Goal: Task Accomplishment & Management: Manage account settings

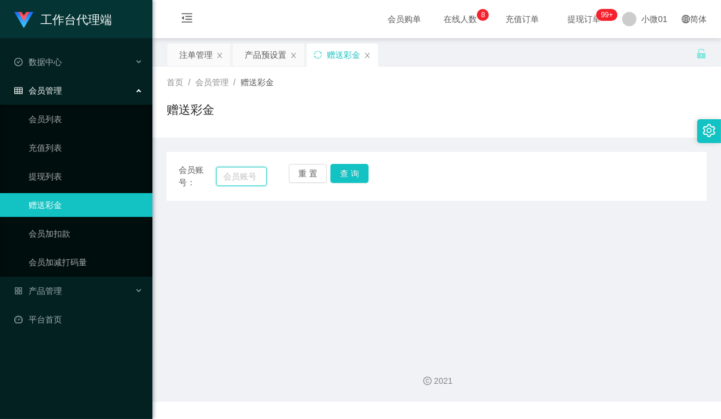
click at [242, 179] on input "text" at bounding box center [241, 176] width 50 height 19
paste input "[PERSON_NAME] [PERSON_NAME]"
type input "[PERSON_NAME] [PERSON_NAME]"
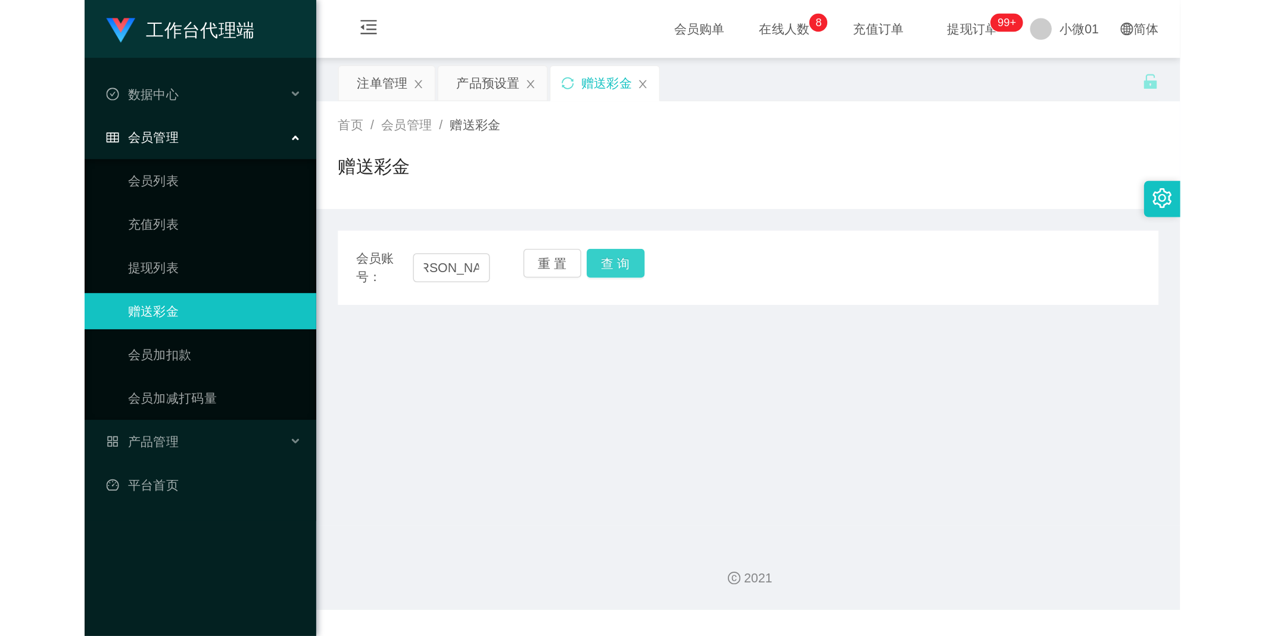
scroll to position [0, 0]
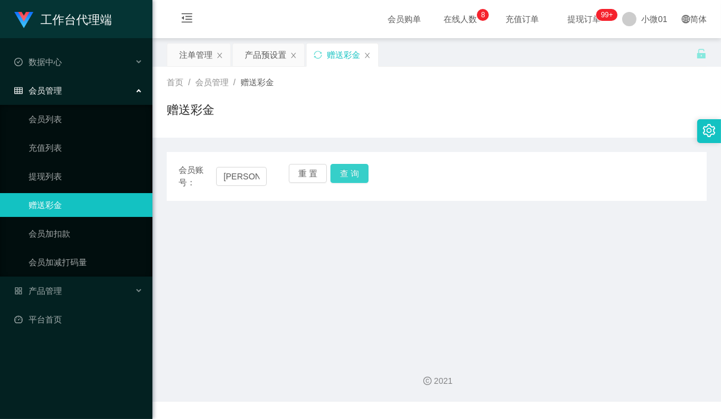
click at [341, 174] on button "查 询" at bounding box center [349, 173] width 38 height 19
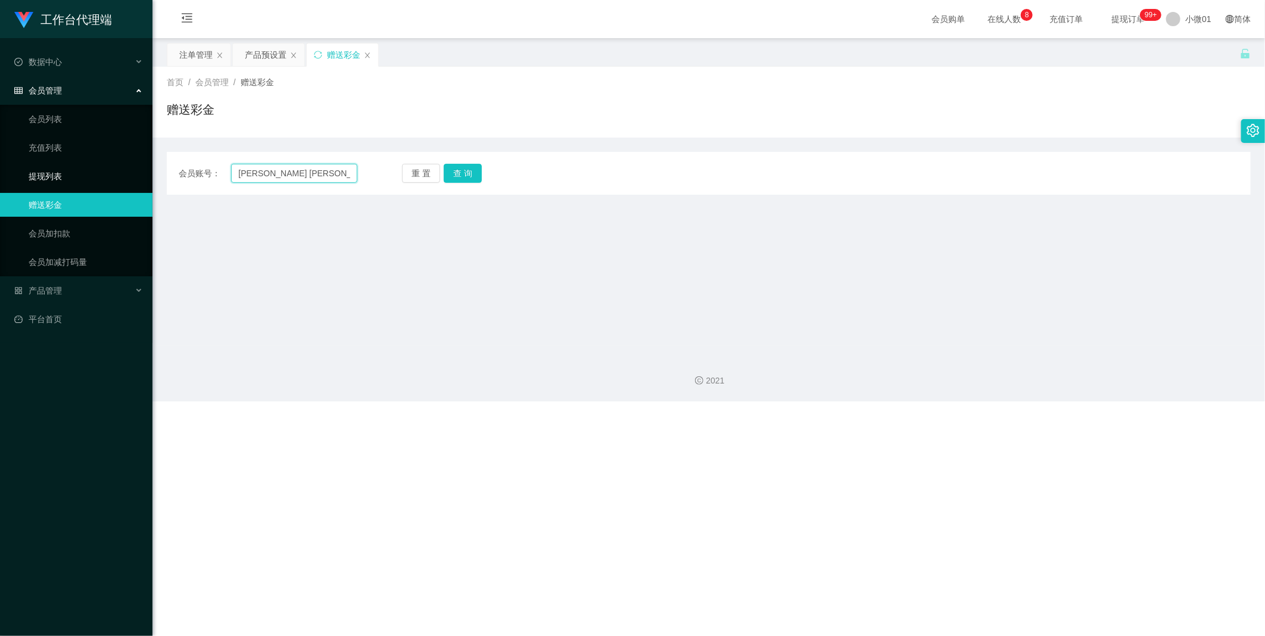
drag, startPoint x: 298, startPoint y: 173, endPoint x: 314, endPoint y: 185, distance: 20.0
click at [117, 175] on section "工作台代理端 数据中心 会员管理 会员列表 充值列表 提现列表 赠送彩金 会员加扣款 会员加减打码量 产品管理 开奖记录 注单管理 产品列表 即时注单 产品预…" at bounding box center [632, 200] width 1265 height 401
click at [266, 168] on input "text" at bounding box center [294, 173] width 126 height 19
paste input "8839616"
type input "8839616"
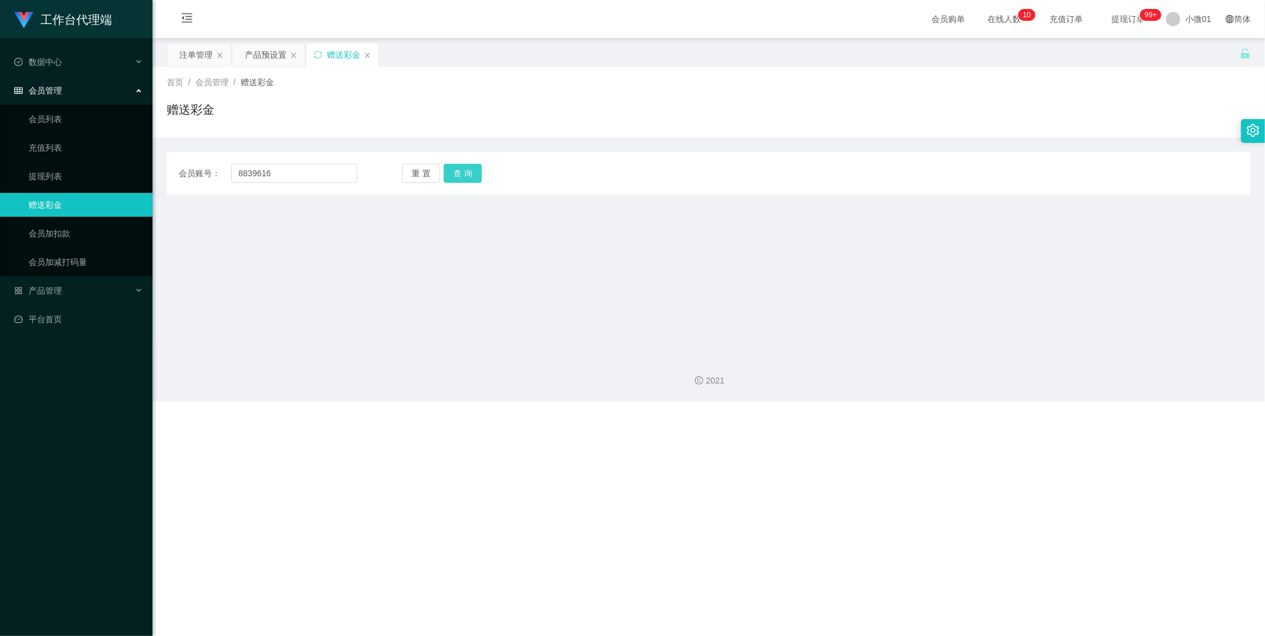
click at [458, 170] on button "查 询" at bounding box center [463, 173] width 38 height 19
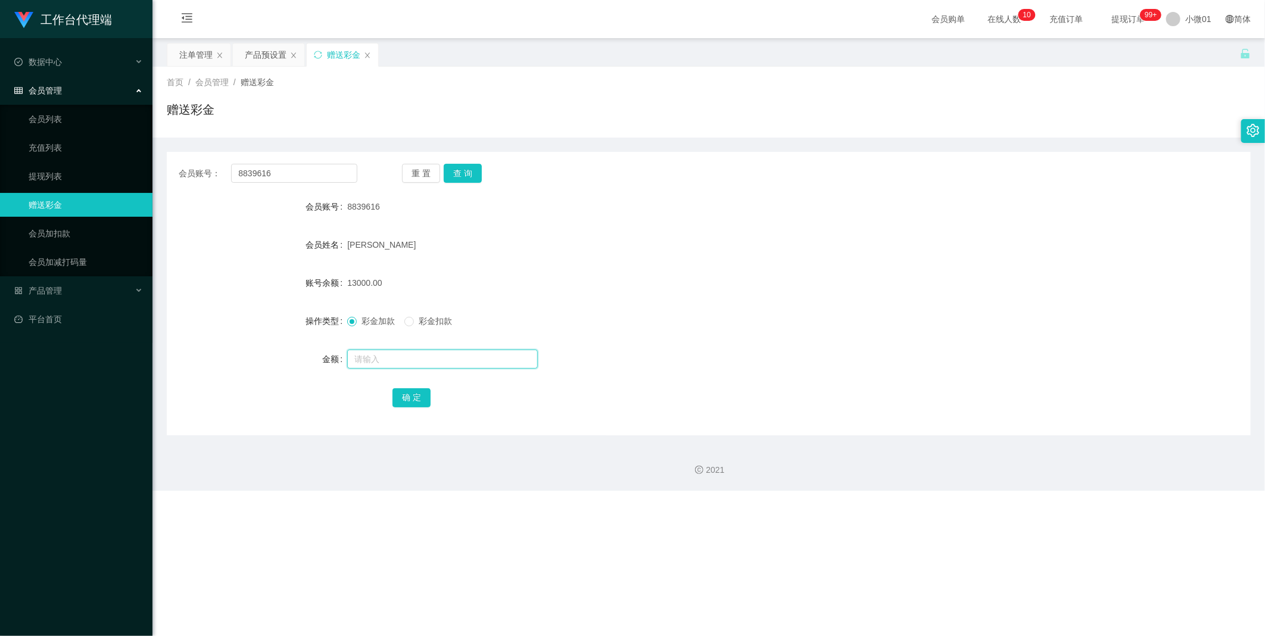
click at [372, 351] on input "text" at bounding box center [442, 359] width 191 height 19
click at [372, 360] on input "text" at bounding box center [442, 359] width 191 height 19
type input "1400"
click at [410, 397] on button "确 定" at bounding box center [411, 397] width 38 height 19
click at [457, 173] on button "查 询" at bounding box center [463, 173] width 38 height 19
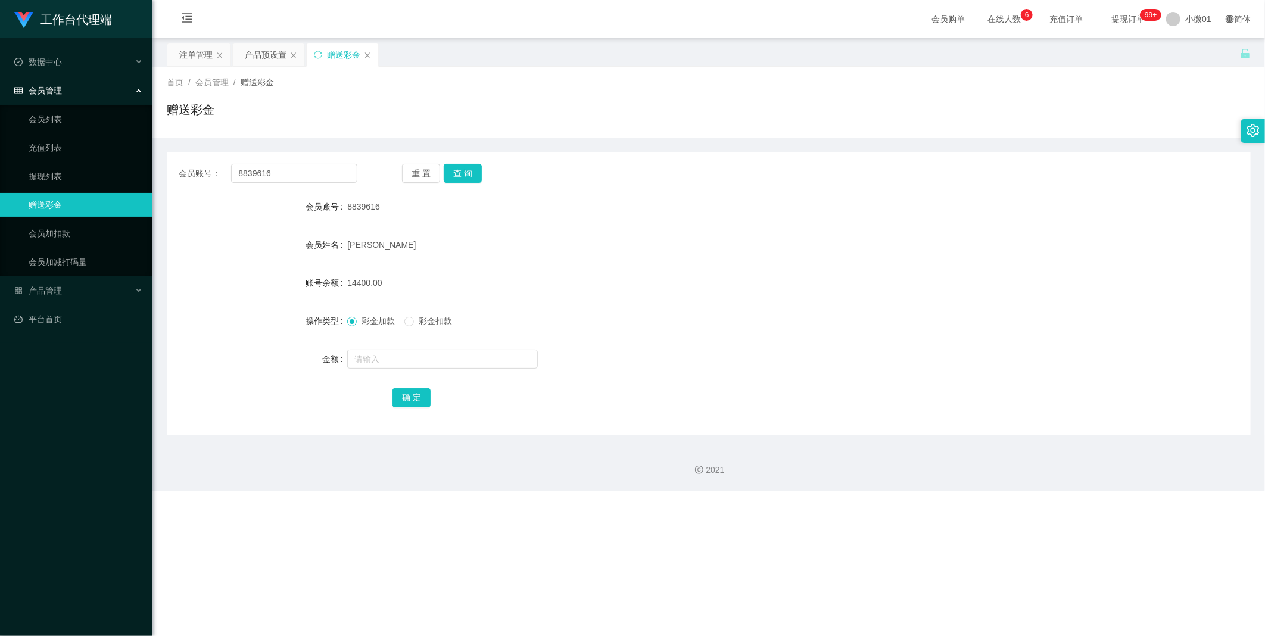
click at [460, 173] on div "重 置 查 询" at bounding box center [491, 173] width 179 height 19
click at [460, 173] on button "查 询" at bounding box center [463, 173] width 38 height 19
drag, startPoint x: 301, startPoint y: 171, endPoint x: 79, endPoint y: 158, distance: 223.0
click at [72, 159] on section "工作台代理端 数据中心 会员管理 会员列表 充值列表 提现列表 赠送彩金 会员加扣款 会员加减打码量 产品管理 开奖记录 注单管理 产品列表 即时注单 产品预…" at bounding box center [632, 245] width 1265 height 491
click at [464, 174] on button "查 询" at bounding box center [463, 173] width 38 height 19
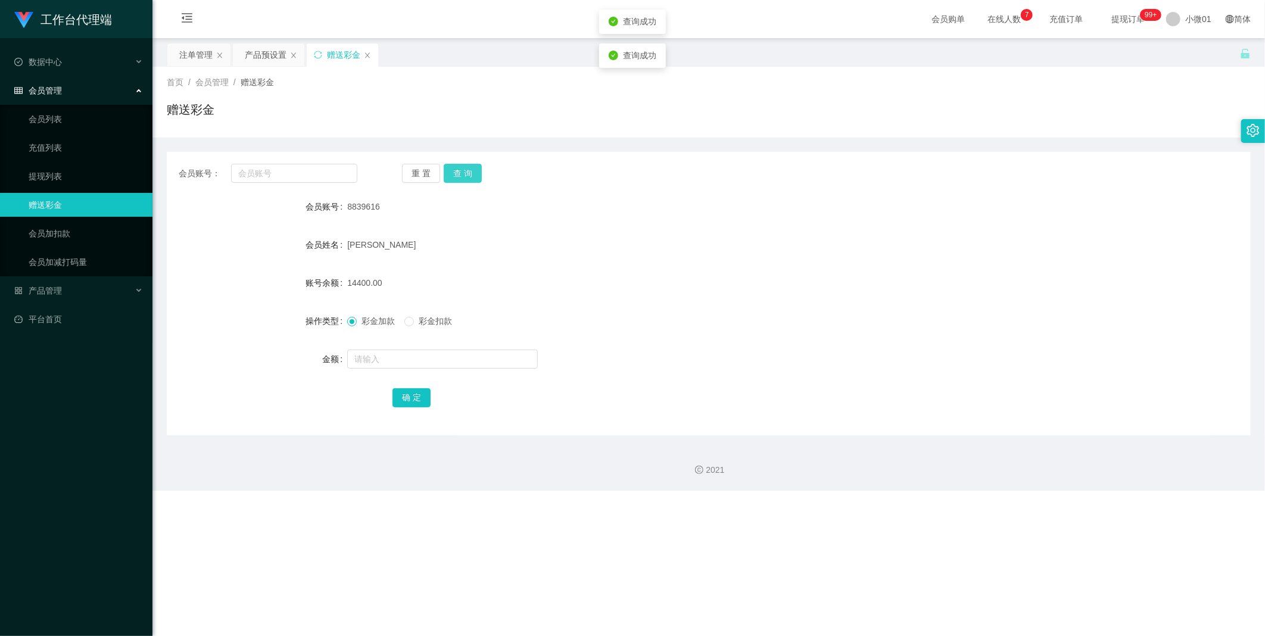
click at [463, 174] on button "查 询" at bounding box center [463, 173] width 38 height 19
click at [464, 182] on button "查 询" at bounding box center [463, 173] width 38 height 19
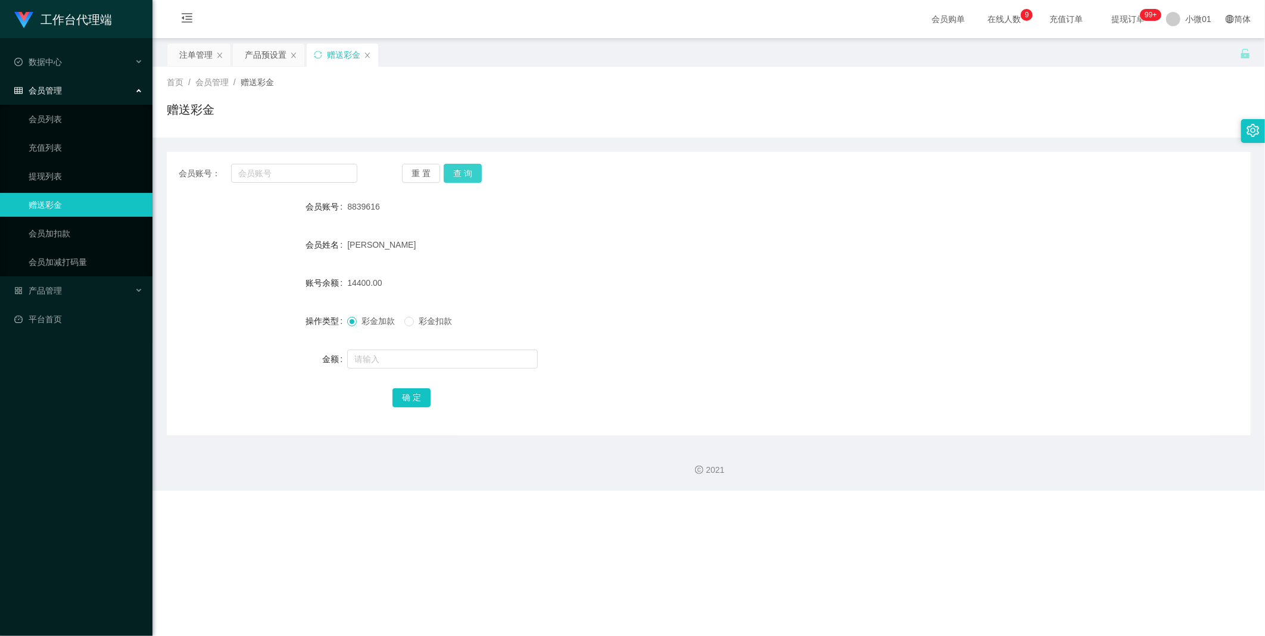
click at [464, 182] on button "查 询" at bounding box center [463, 173] width 38 height 19
click at [464, 181] on button "查 询" at bounding box center [463, 173] width 38 height 19
click at [414, 319] on span "彩金扣款" at bounding box center [435, 321] width 43 height 10
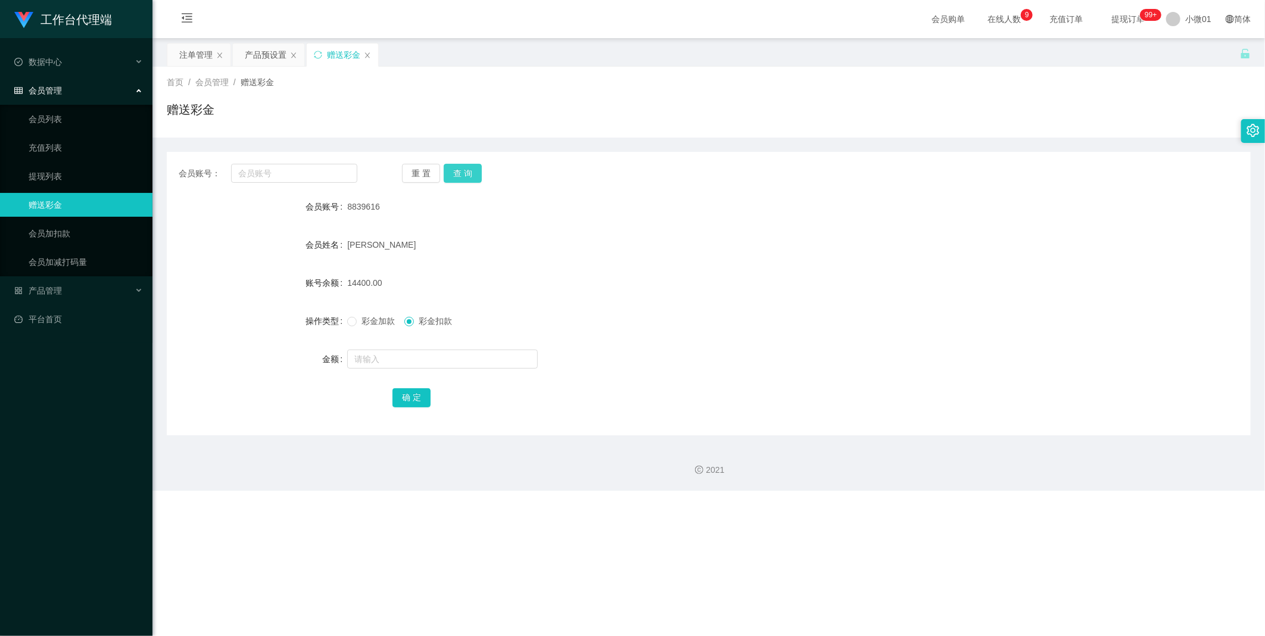
click at [454, 181] on button "查 询" at bounding box center [463, 173] width 38 height 19
click at [282, 171] on input "text" at bounding box center [294, 173] width 126 height 19
paste input "8839616"
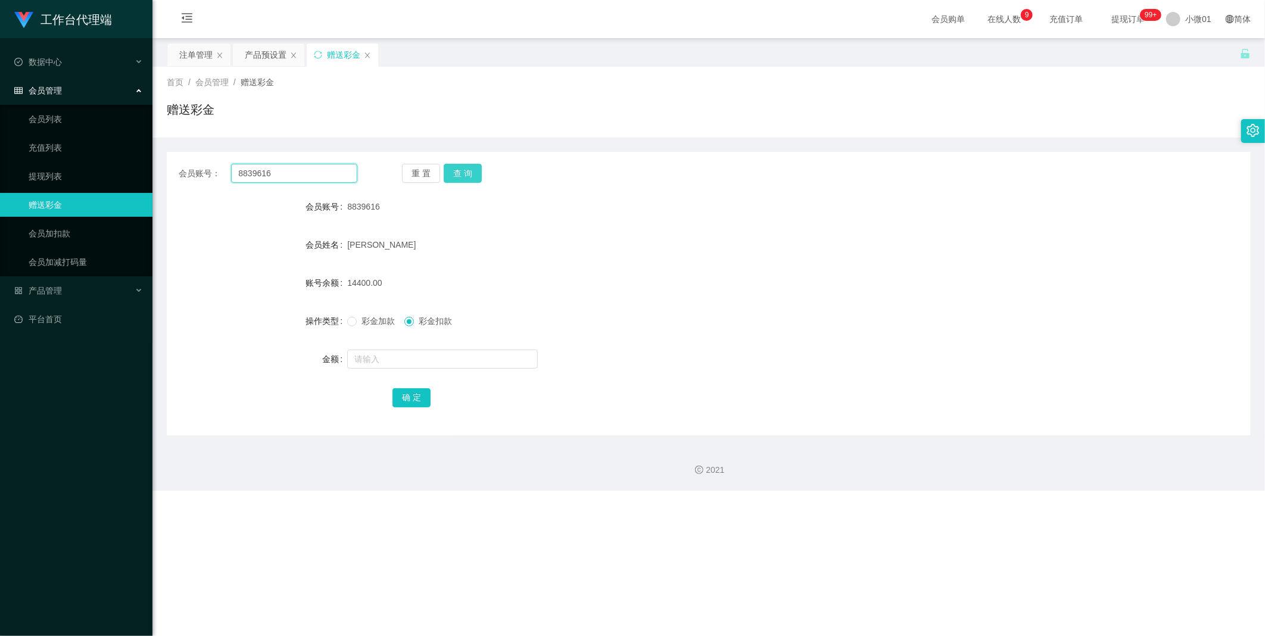
type input "8839616"
click at [458, 164] on button "查 询" at bounding box center [463, 173] width 38 height 19
click at [458, 164] on button "查 询" at bounding box center [469, 173] width 51 height 19
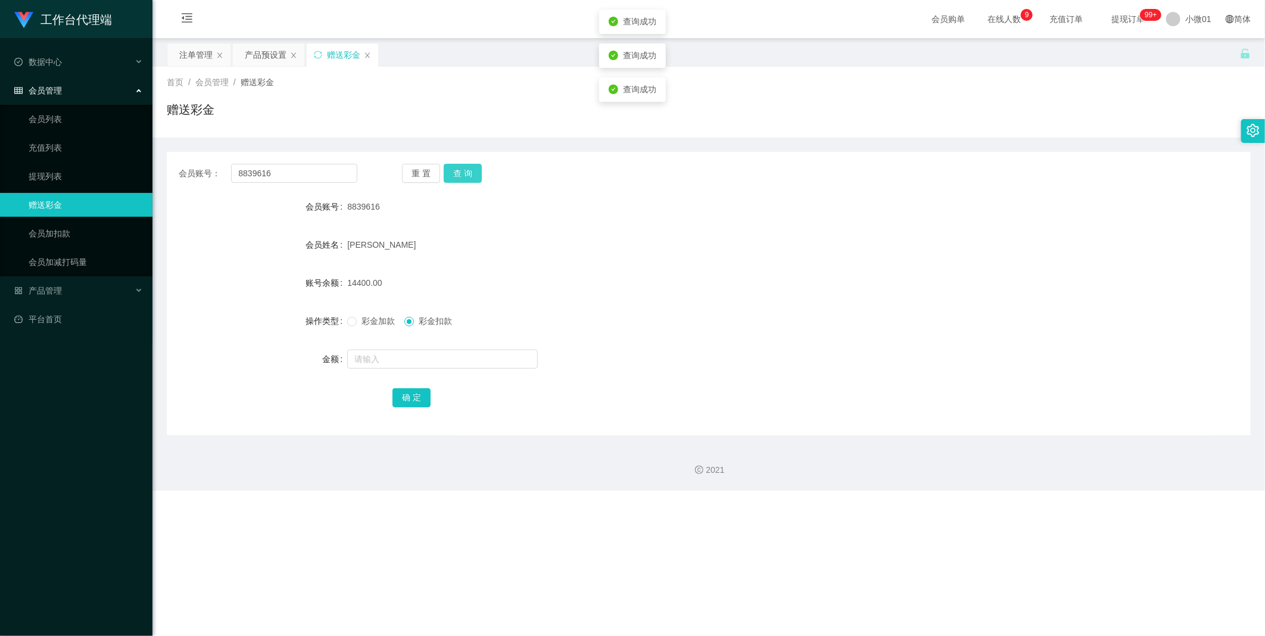
click at [458, 164] on button "查 询" at bounding box center [463, 173] width 38 height 19
click at [458, 164] on div "重 置 查 询" at bounding box center [491, 173] width 179 height 19
click at [64, 121] on link "会员列表" at bounding box center [86, 119] width 114 height 24
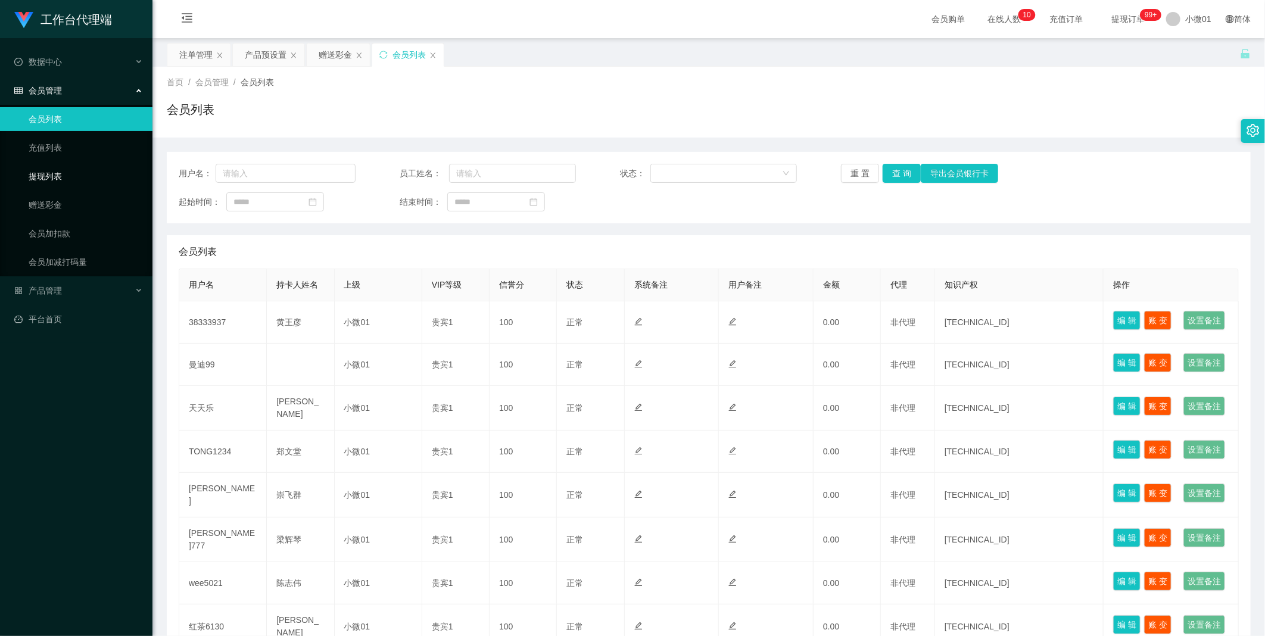
click at [45, 173] on link "提现列表" at bounding box center [86, 176] width 114 height 24
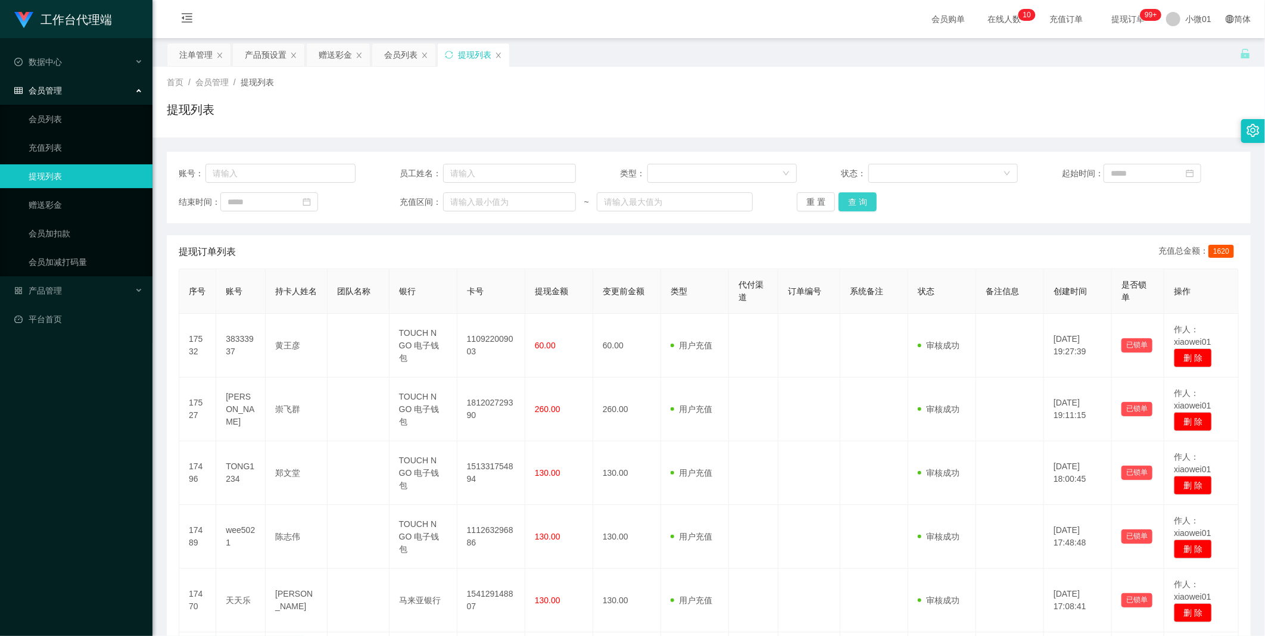
click at [720, 203] on button "查 询" at bounding box center [857, 201] width 38 height 19
click at [720, 203] on div "重 置 查 询" at bounding box center [885, 201] width 177 height 19
click at [720, 203] on button "查 询" at bounding box center [857, 201] width 38 height 19
click at [720, 203] on div "重 置 查 询" at bounding box center [885, 201] width 177 height 19
click at [720, 203] on button "查 询" at bounding box center [857, 201] width 38 height 19
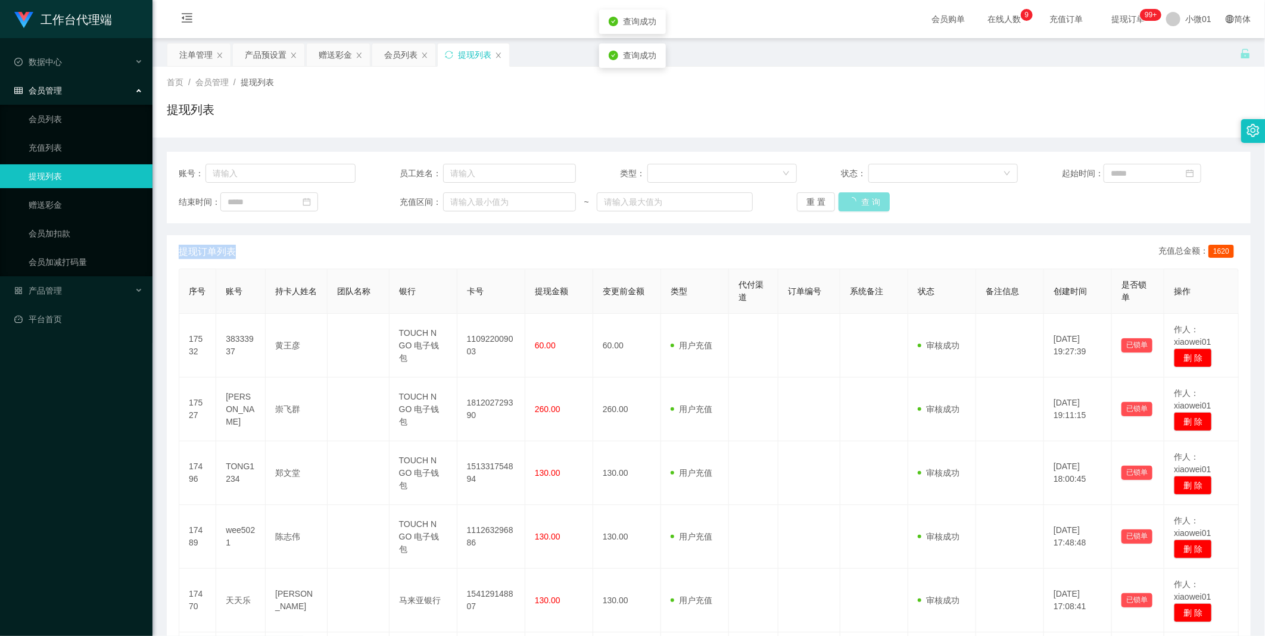
click at [720, 203] on button "查 询" at bounding box center [863, 201] width 51 height 19
click at [276, 170] on input "text" at bounding box center [280, 173] width 150 height 19
paste input "8839616"
type input "8839616"
click at [720, 201] on button "查 询" at bounding box center [857, 201] width 38 height 19
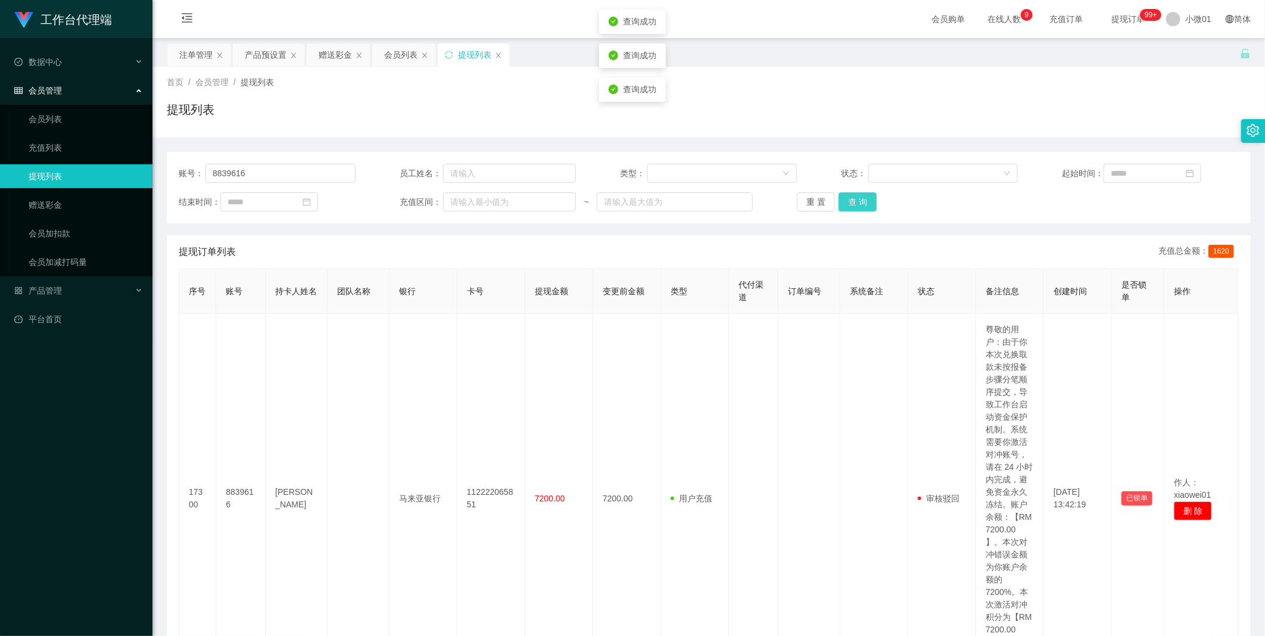
click at [720, 201] on button "查 询" at bounding box center [857, 201] width 38 height 19
click at [720, 201] on div "重 置 查 询" at bounding box center [885, 201] width 177 height 19
click at [40, 99] on div "会员管理" at bounding box center [76, 91] width 152 height 24
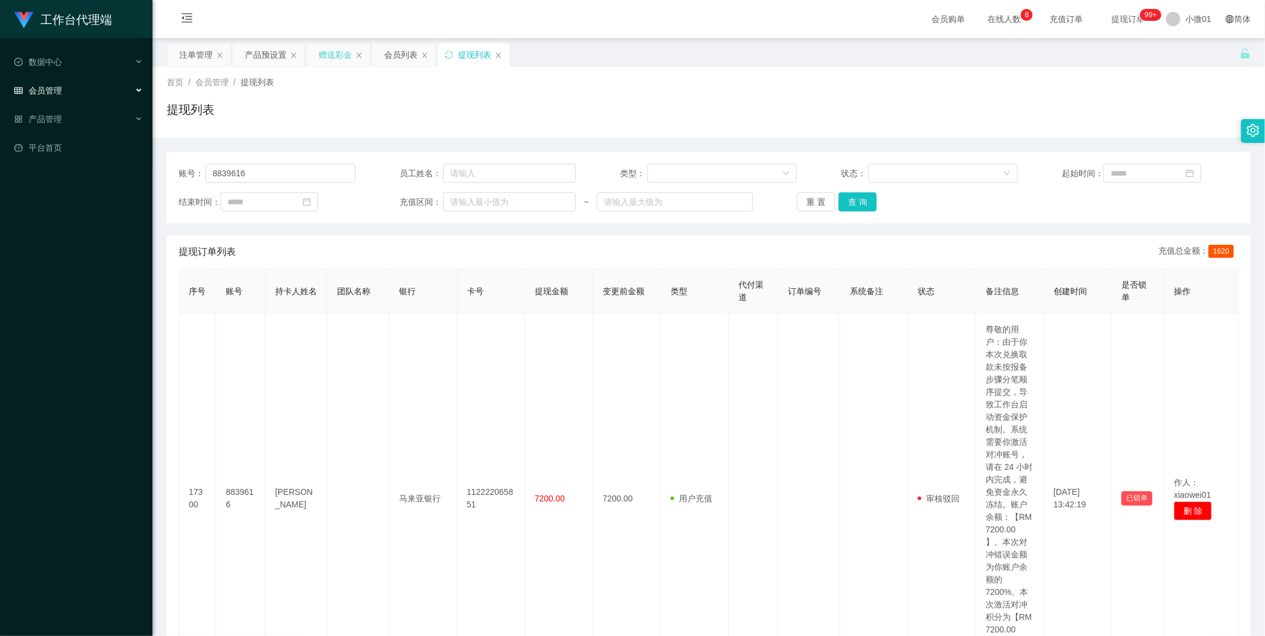
click at [330, 56] on div "赠送彩金" at bounding box center [335, 54] width 33 height 23
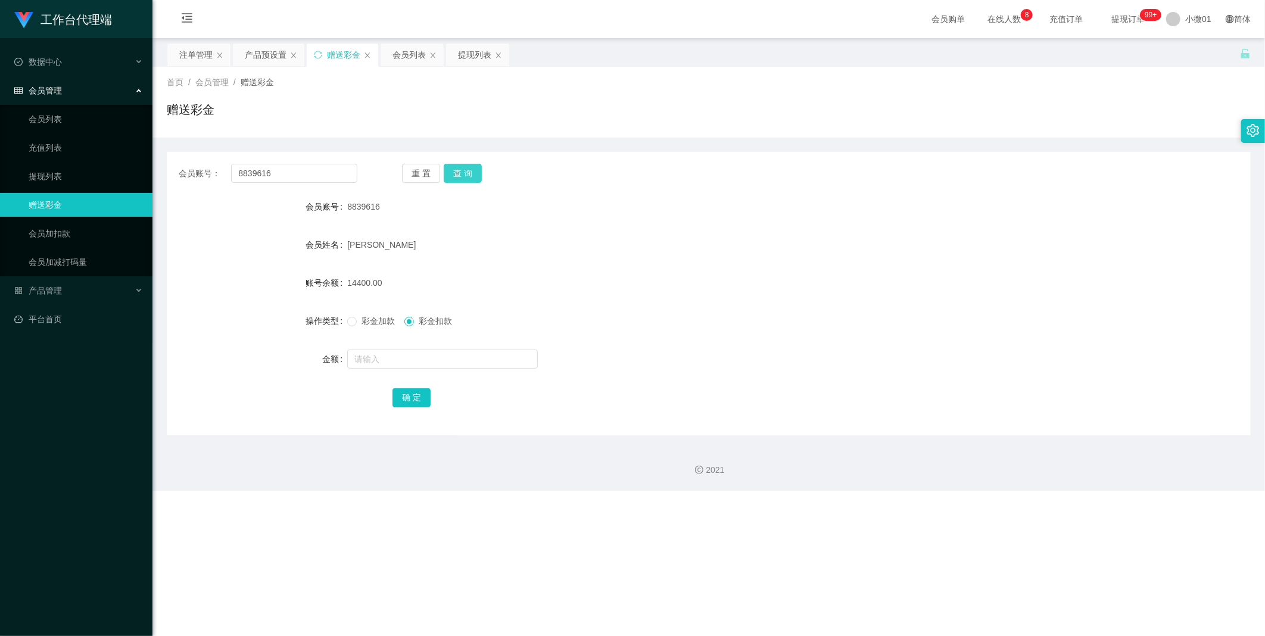
click at [469, 168] on button "查 询" at bounding box center [463, 173] width 38 height 19
click at [469, 168] on button "查 询" at bounding box center [469, 173] width 51 height 19
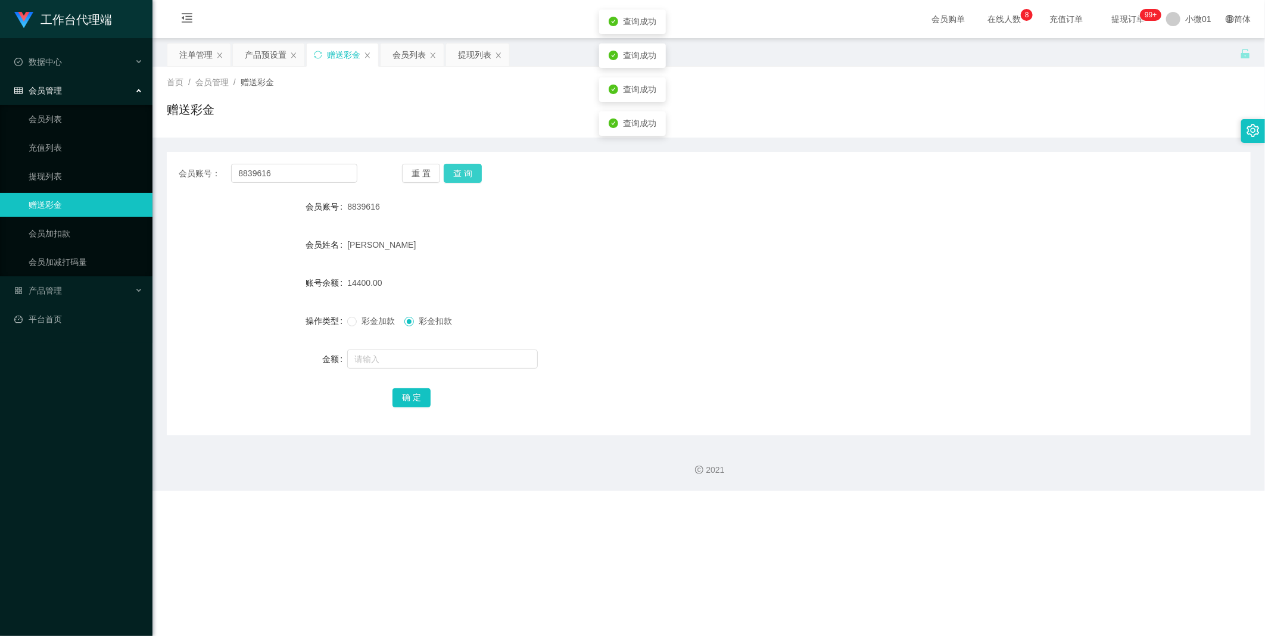
click at [469, 168] on button "查 询" at bounding box center [463, 173] width 38 height 19
click at [469, 168] on button "查 询" at bounding box center [469, 173] width 51 height 19
click at [469, 168] on button "查 询" at bounding box center [463, 173] width 38 height 19
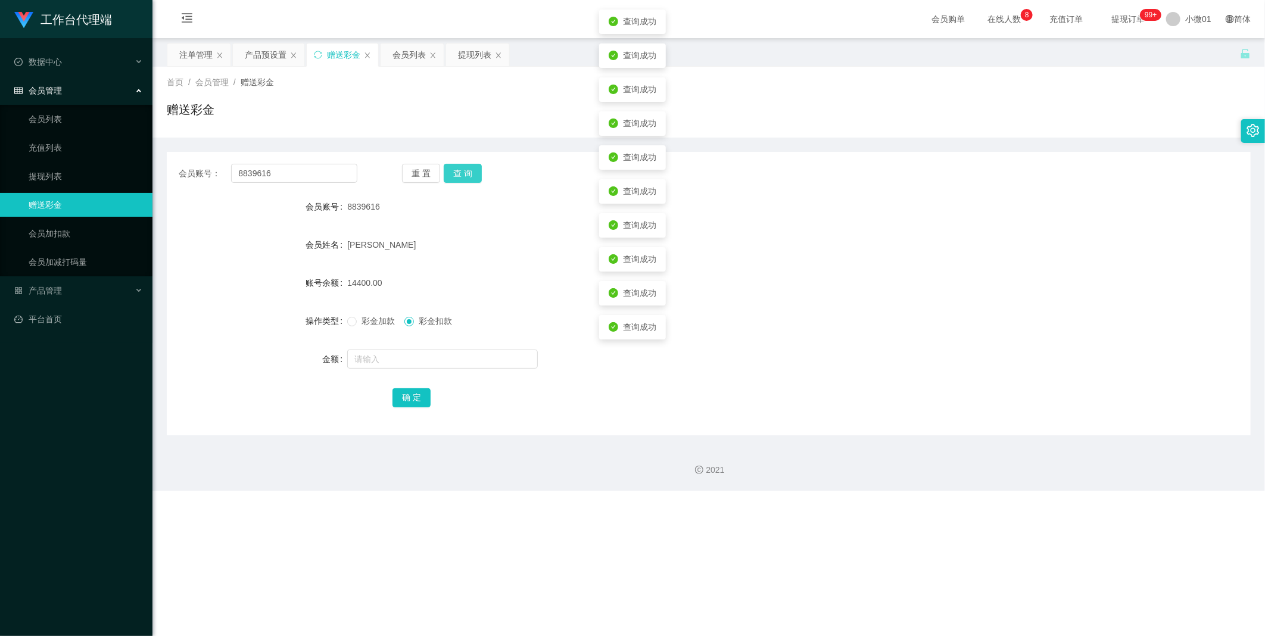
click at [469, 168] on button "查 询" at bounding box center [463, 173] width 38 height 19
click at [469, 168] on button "查 询" at bounding box center [469, 173] width 51 height 19
click at [469, 168] on div "重 置 查 询" at bounding box center [491, 173] width 179 height 19
click at [469, 168] on button "查 询" at bounding box center [463, 173] width 38 height 19
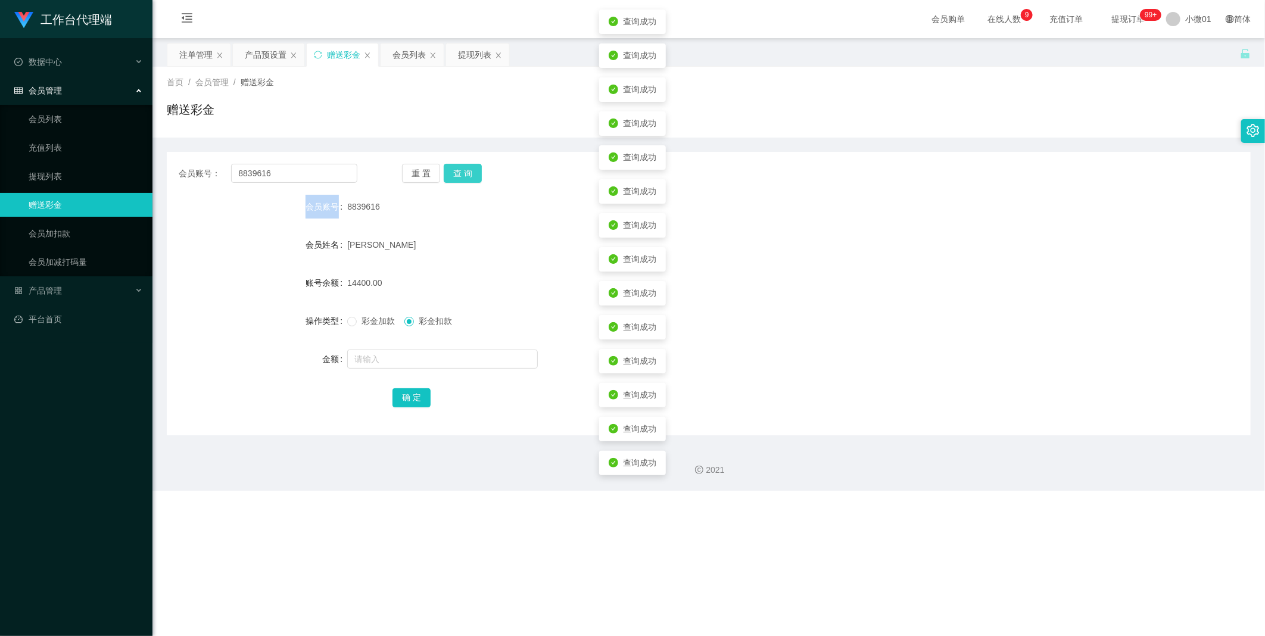
click at [469, 168] on button "查 询" at bounding box center [463, 173] width 38 height 19
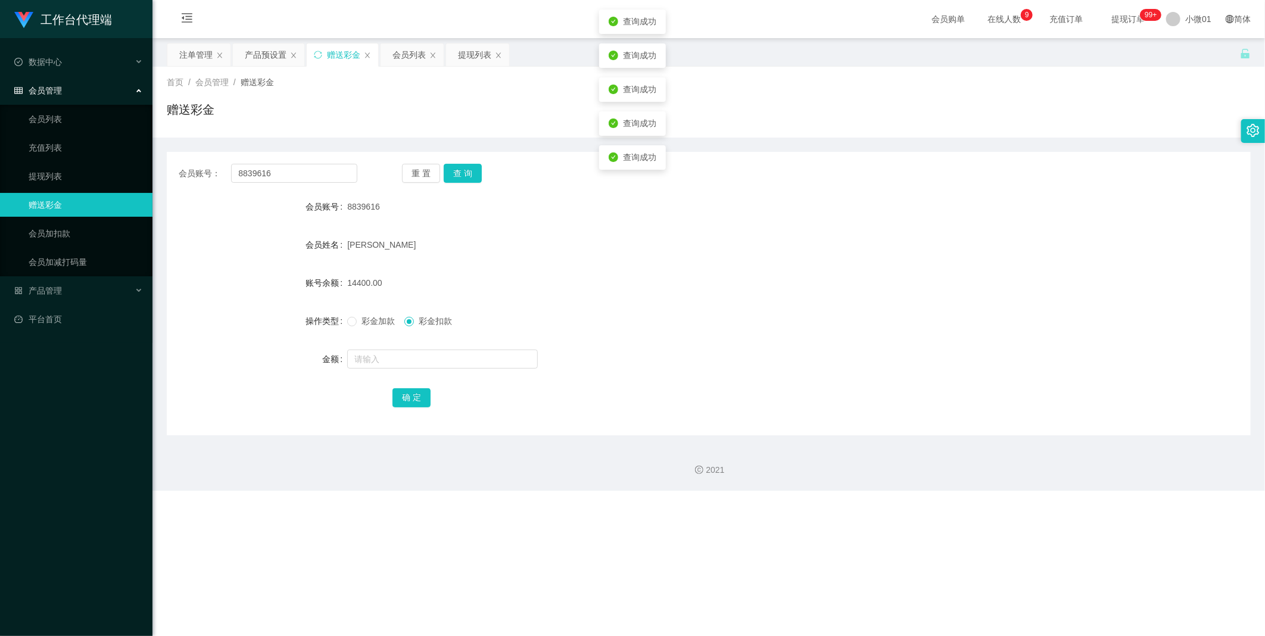
click at [355, 326] on label "彩金加款" at bounding box center [373, 321] width 52 height 13
click at [384, 364] on input "text" at bounding box center [442, 359] width 191 height 19
type input "1440"
click at [407, 398] on button "确 定" at bounding box center [411, 397] width 38 height 19
click at [464, 171] on button "查 询" at bounding box center [463, 173] width 38 height 19
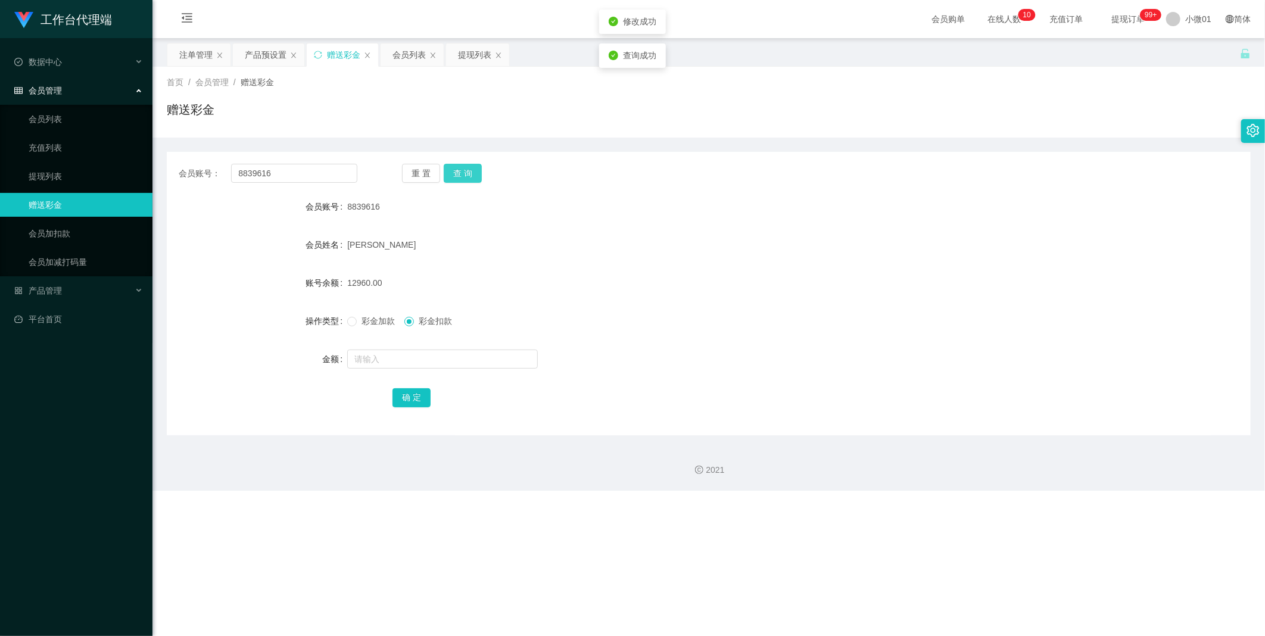
click at [464, 171] on button "查 询" at bounding box center [463, 173] width 38 height 19
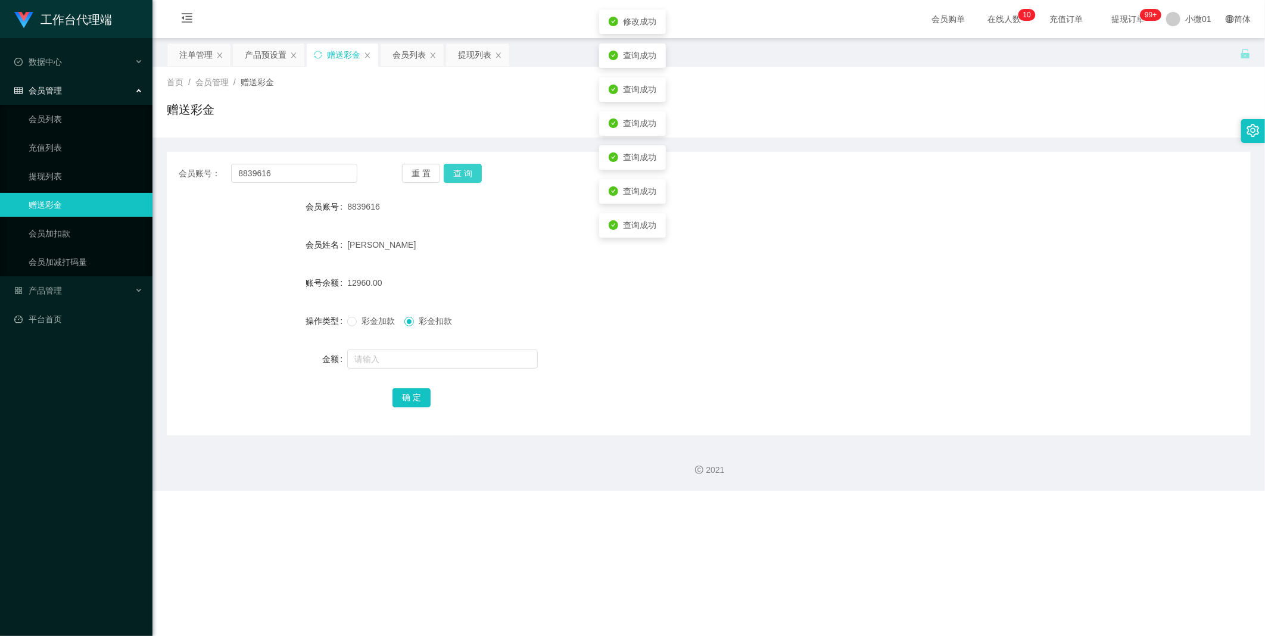
click at [464, 171] on button "查 询" at bounding box center [463, 173] width 38 height 19
click at [464, 171] on button "查 询" at bounding box center [469, 173] width 51 height 19
click at [464, 171] on div "重 置 查 询" at bounding box center [491, 173] width 179 height 19
click at [464, 171] on button "查 询" at bounding box center [463, 173] width 38 height 19
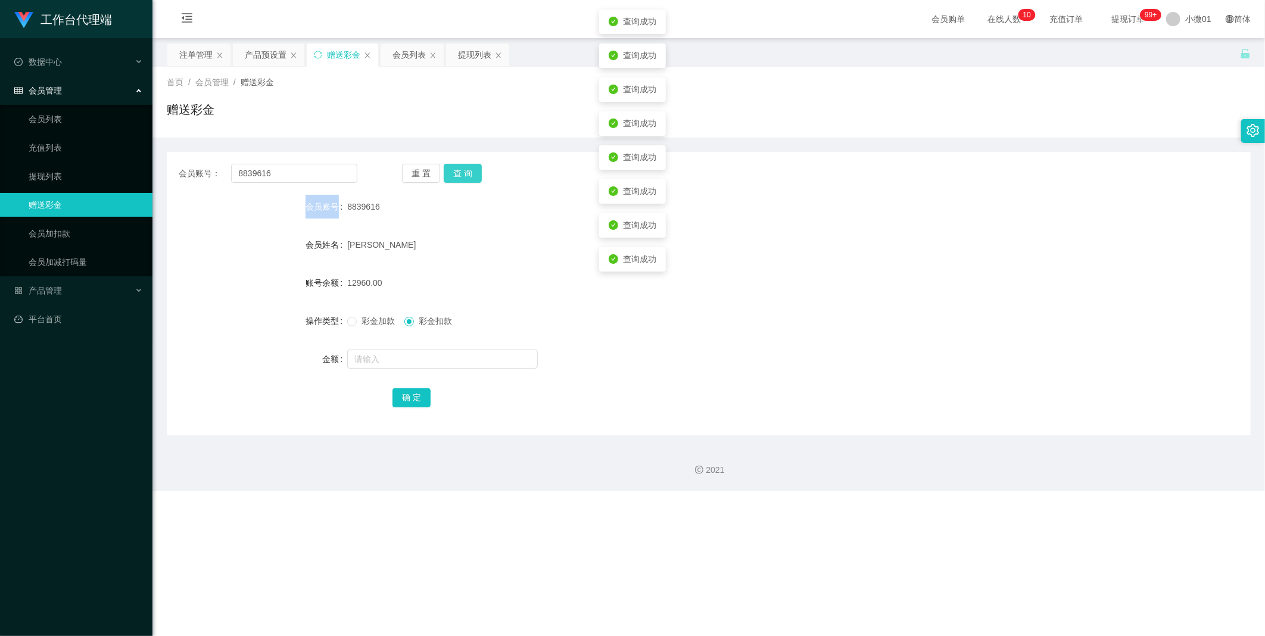
click at [464, 171] on button "查 询" at bounding box center [463, 173] width 38 height 19
click at [464, 171] on button "查 询" at bounding box center [469, 173] width 51 height 19
click at [463, 177] on button "查 询" at bounding box center [463, 173] width 38 height 19
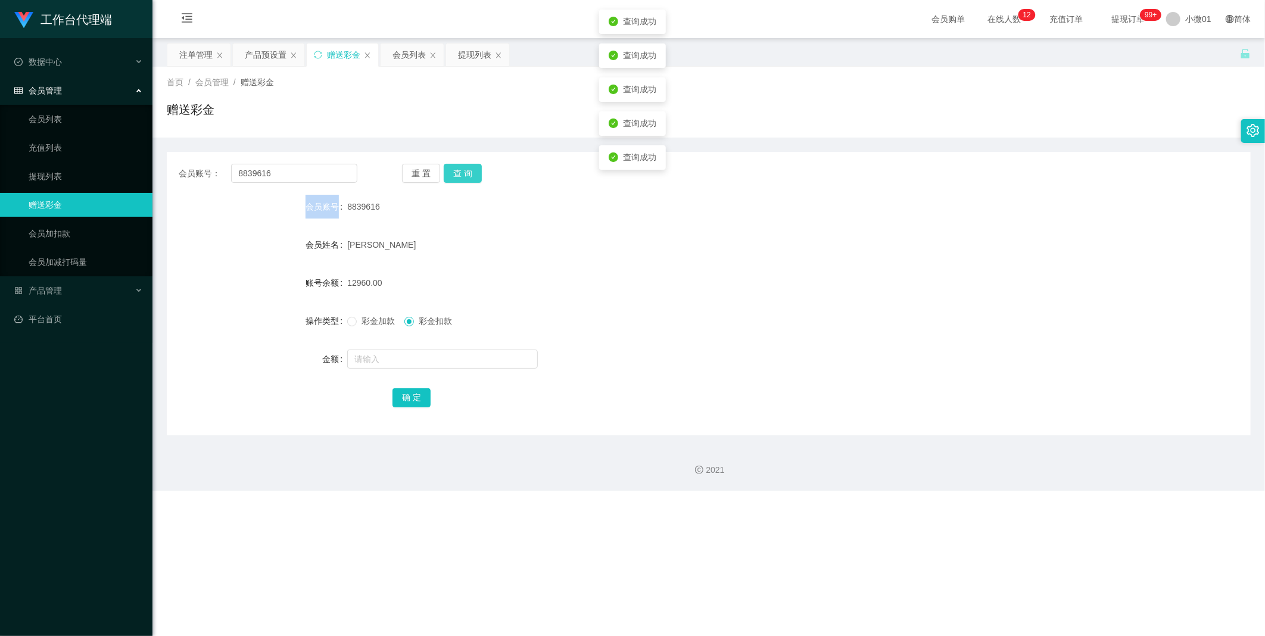
click at [463, 177] on button "查 询" at bounding box center [463, 173] width 38 height 19
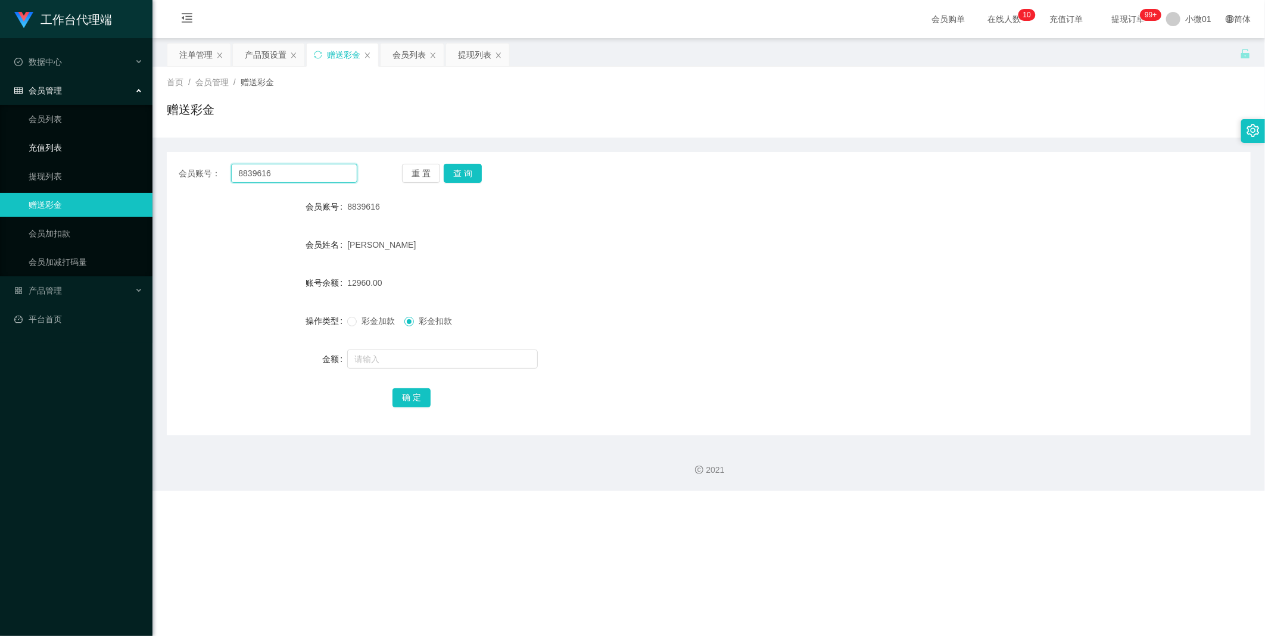
drag, startPoint x: 323, startPoint y: 168, endPoint x: 0, endPoint y: 146, distance: 324.1
click at [0, 146] on html "工作台代理端 数据中心 会员管理 会员列表 充值列表 提现列表 赠送彩金 会员加扣款 会员加减打码量 产品管理 开奖记录 注单管理 产品列表 即时注单 产品预…" at bounding box center [632, 318] width 1265 height 636
click at [460, 167] on button "查 询" at bounding box center [463, 173] width 38 height 19
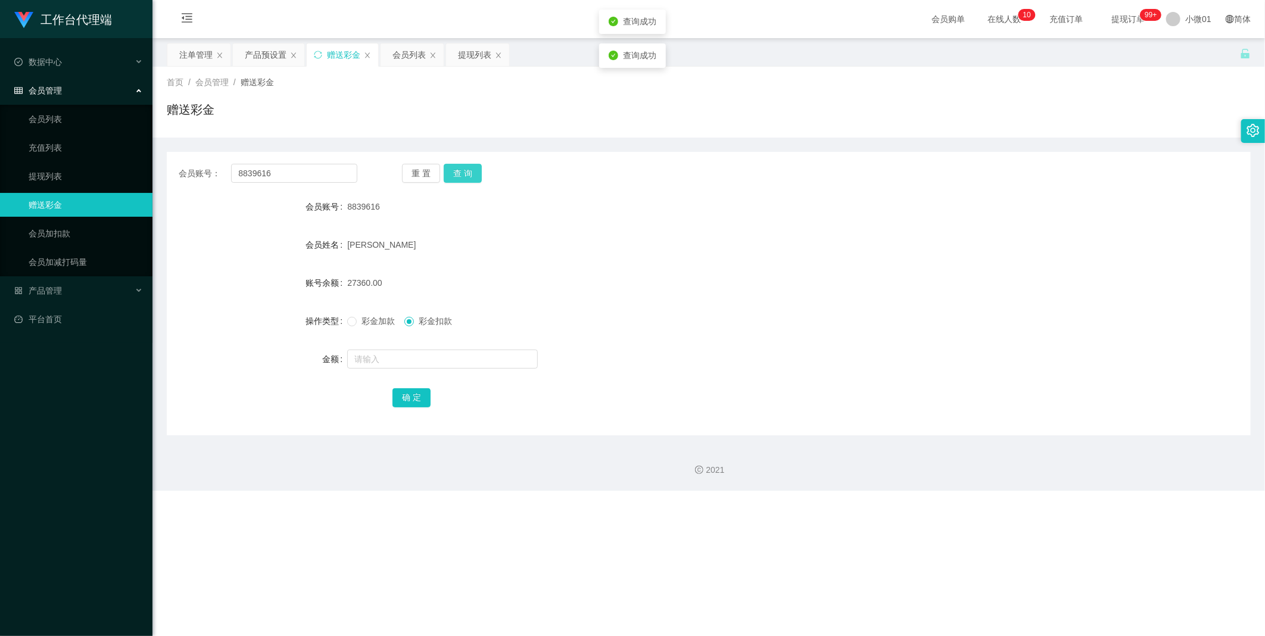
click at [460, 167] on button "查 询" at bounding box center [463, 173] width 38 height 19
click at [460, 167] on div "重 置 查 询" at bounding box center [491, 173] width 179 height 19
click at [460, 167] on button "查 询" at bounding box center [463, 173] width 38 height 19
click at [462, 357] on input "text" at bounding box center [442, 359] width 191 height 19
type input "v"
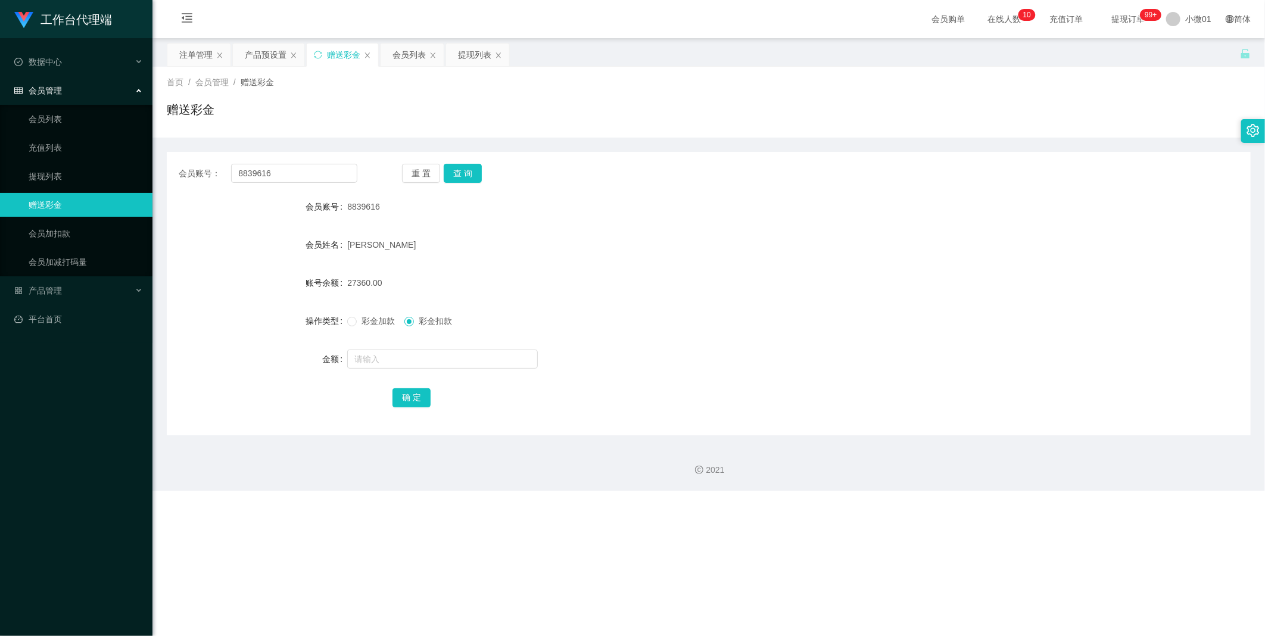
click at [564, 311] on div "彩金加款 彩金扣款" at bounding box center [663, 321] width 632 height 24
click at [417, 49] on div "会员列表" at bounding box center [408, 54] width 33 height 23
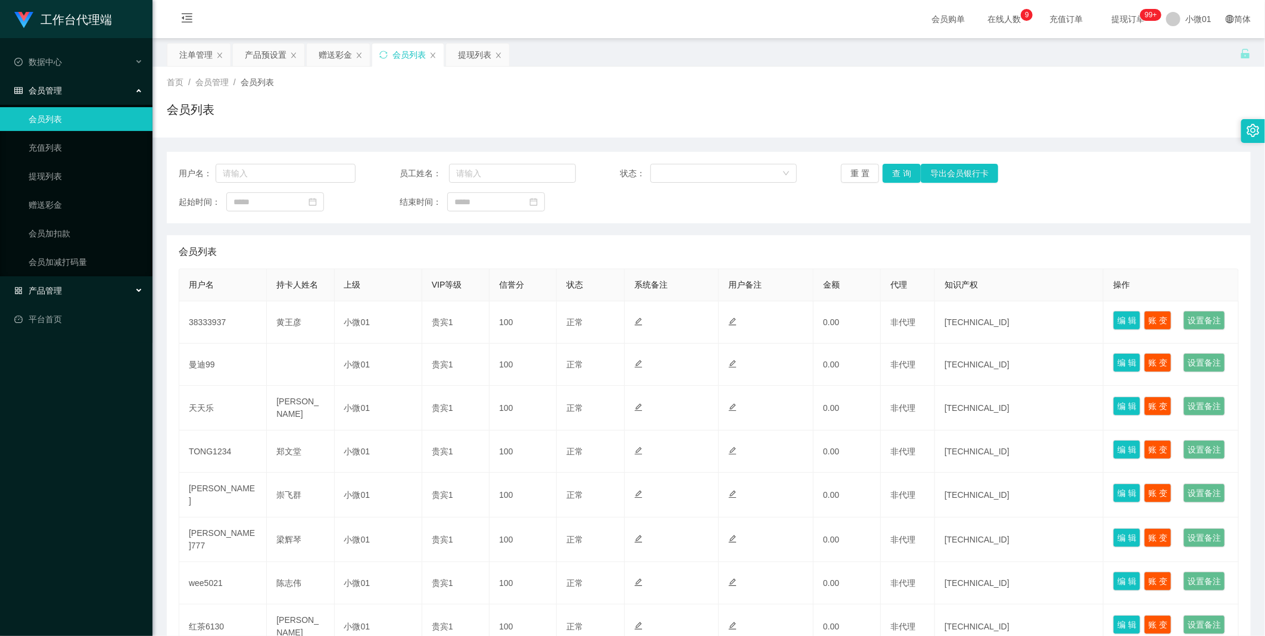
click at [32, 283] on div "产品管理" at bounding box center [76, 291] width 152 height 24
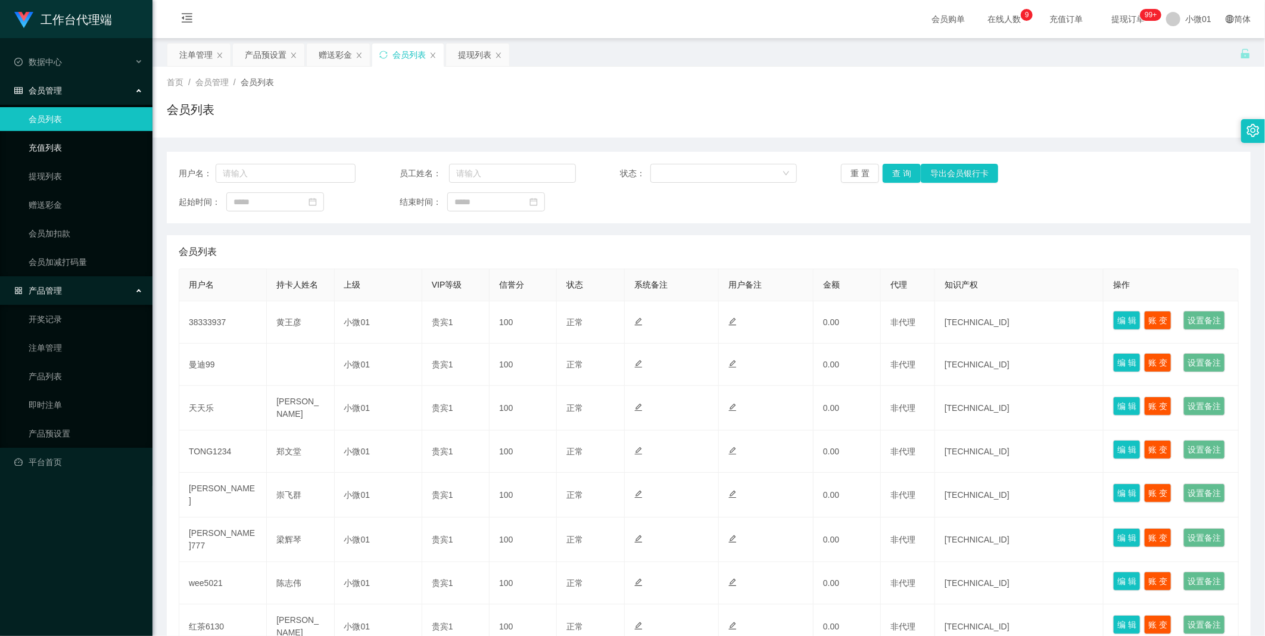
click at [50, 151] on link "充值列表" at bounding box center [86, 148] width 114 height 24
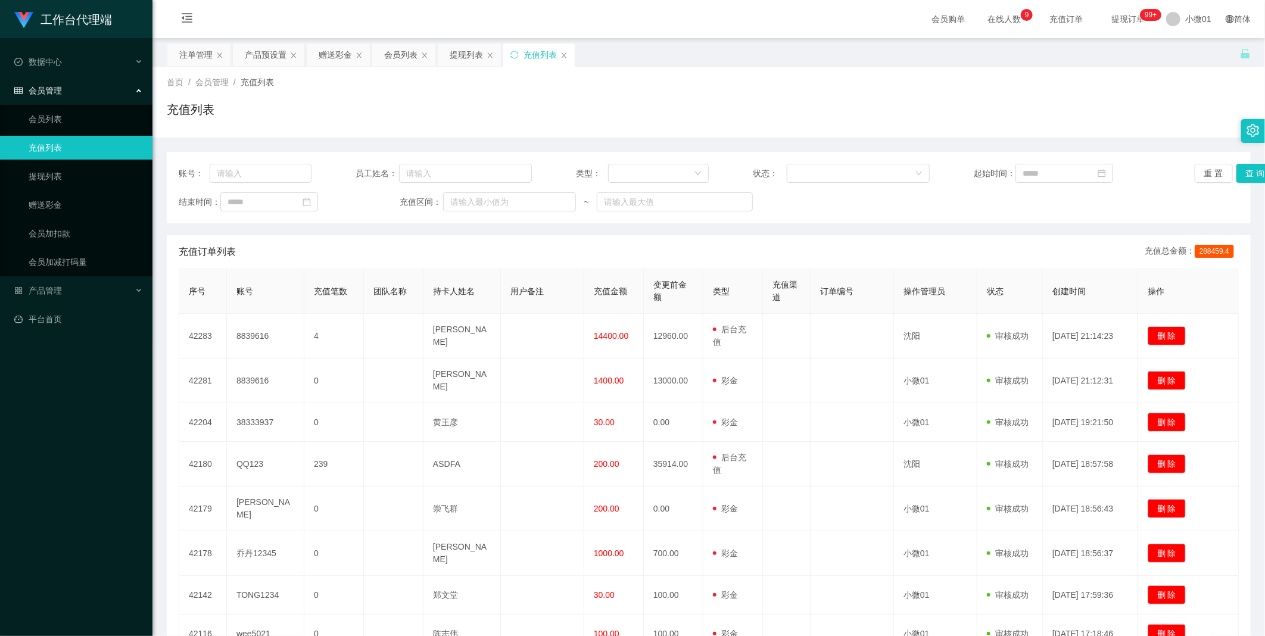
click at [257, 81] on span "充值列表" at bounding box center [257, 82] width 33 height 10
click at [214, 85] on span "会员管理" at bounding box center [211, 82] width 33 height 10
click at [542, 52] on div "充值列表" at bounding box center [539, 54] width 33 height 23
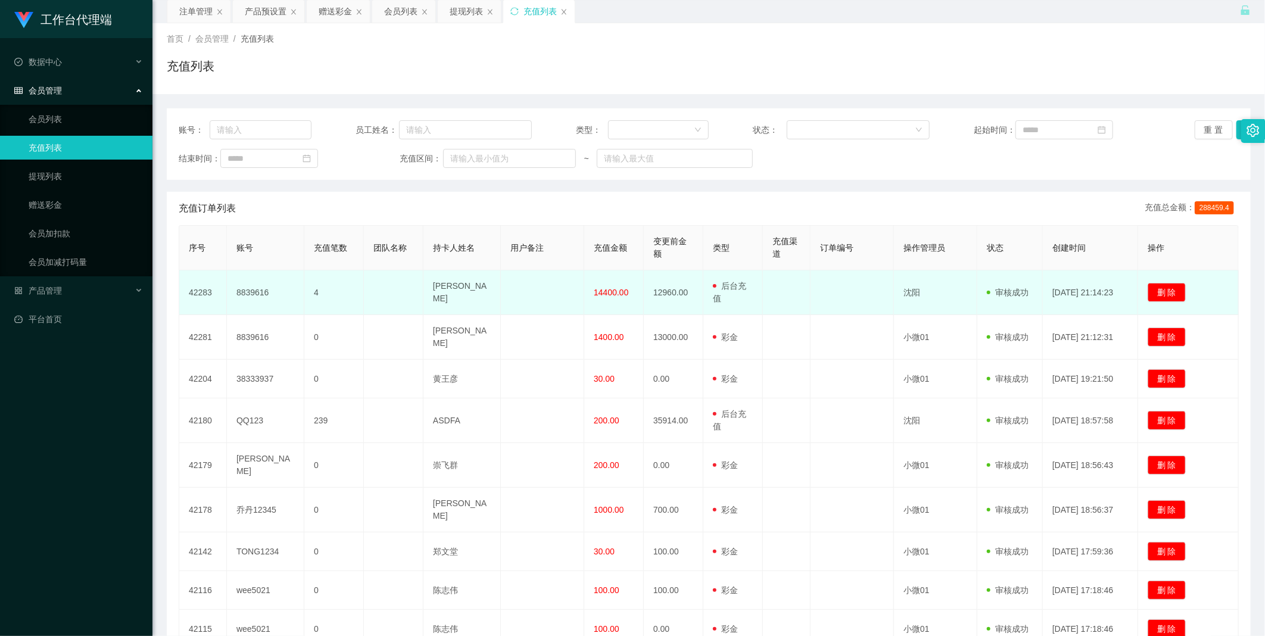
scroll to position [66, 0]
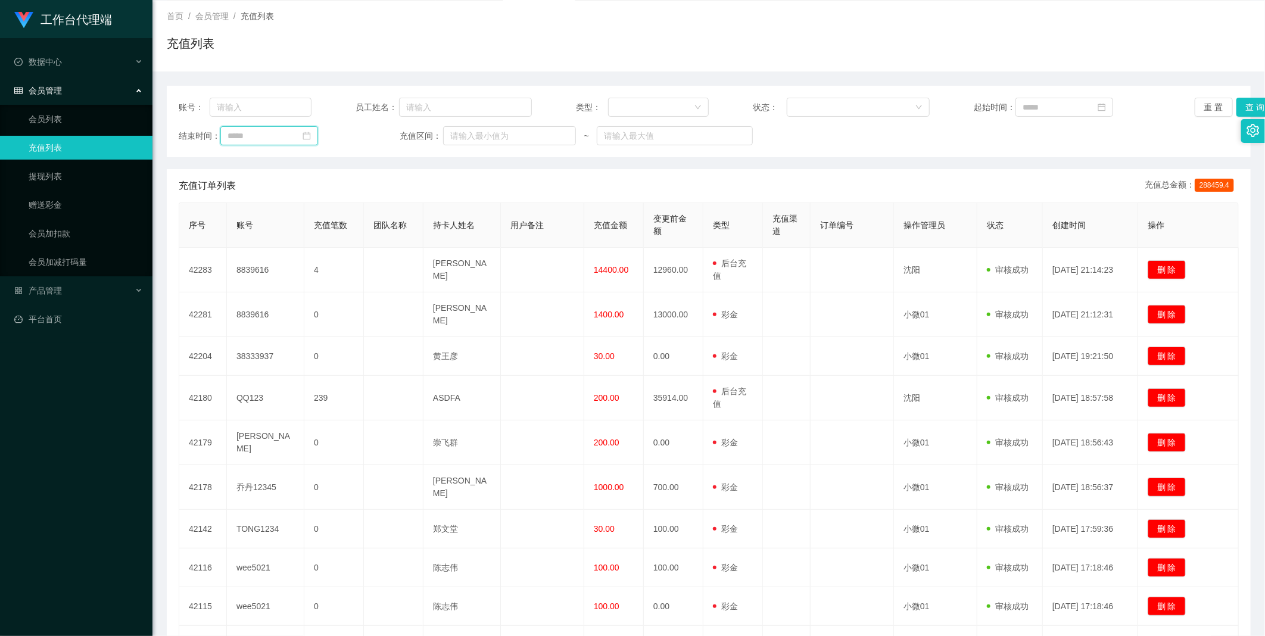
click at [275, 132] on input at bounding box center [269, 135] width 98 height 19
click at [255, 283] on div "2" at bounding box center [259, 290] width 14 height 14
click at [278, 143] on input "**********" at bounding box center [269, 135] width 98 height 19
click at [328, 256] on div "26" at bounding box center [324, 254] width 14 height 14
type input "**********"
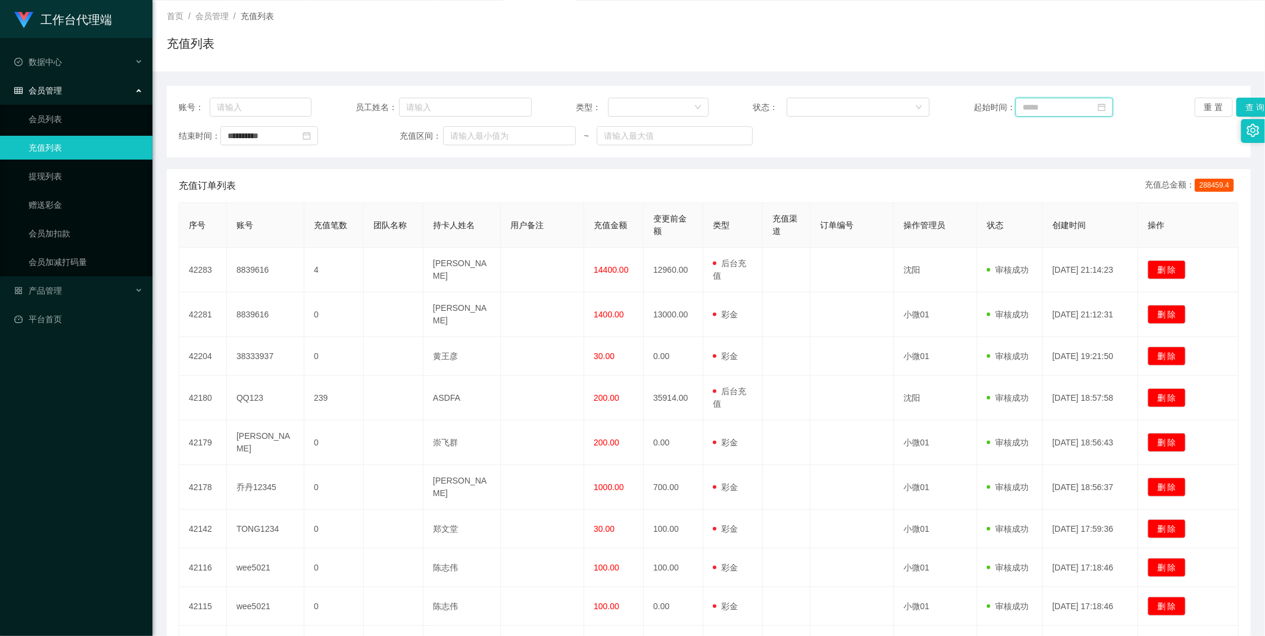
click at [720, 105] on input at bounding box center [1064, 107] width 98 height 19
click at [720, 240] on div "26" at bounding box center [1050, 243] width 14 height 14
type input "**********"
click at [720, 100] on button "查 询" at bounding box center [1255, 107] width 38 height 19
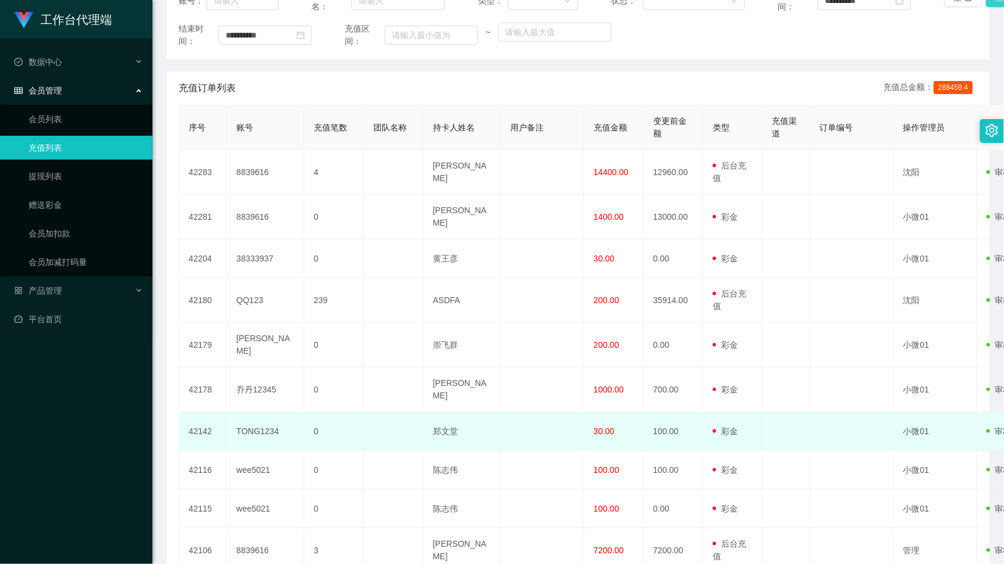
scroll to position [260, 0]
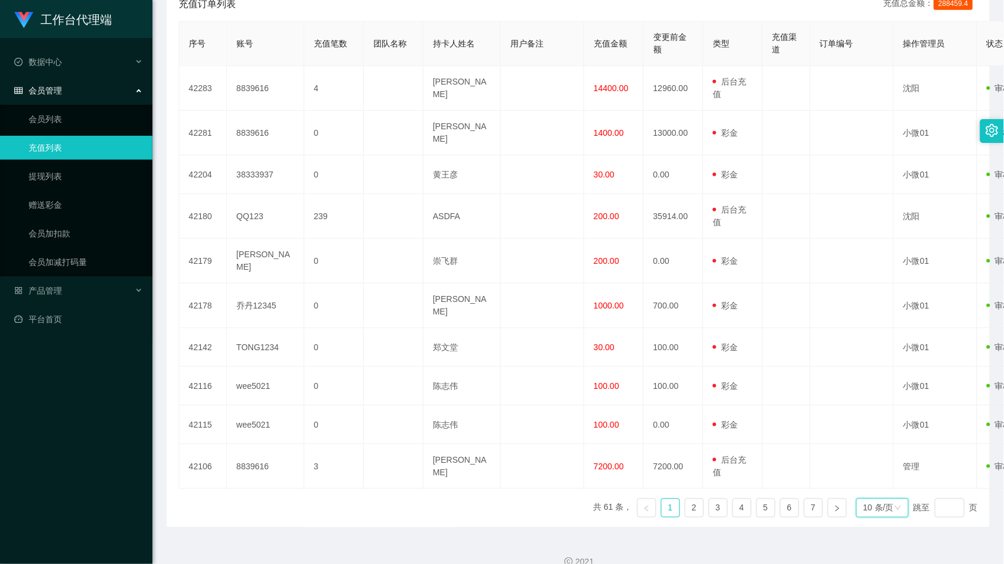
click at [720, 418] on div "10 条/页" at bounding box center [882, 507] width 52 height 19
click at [720, 418] on li "100 条/页" at bounding box center [876, 469] width 54 height 19
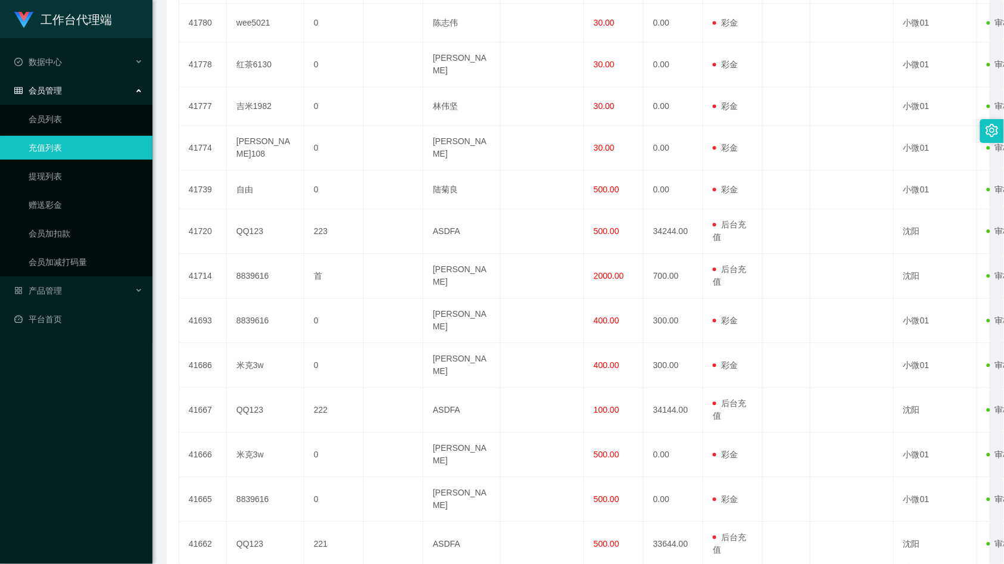
scroll to position [2373, 0]
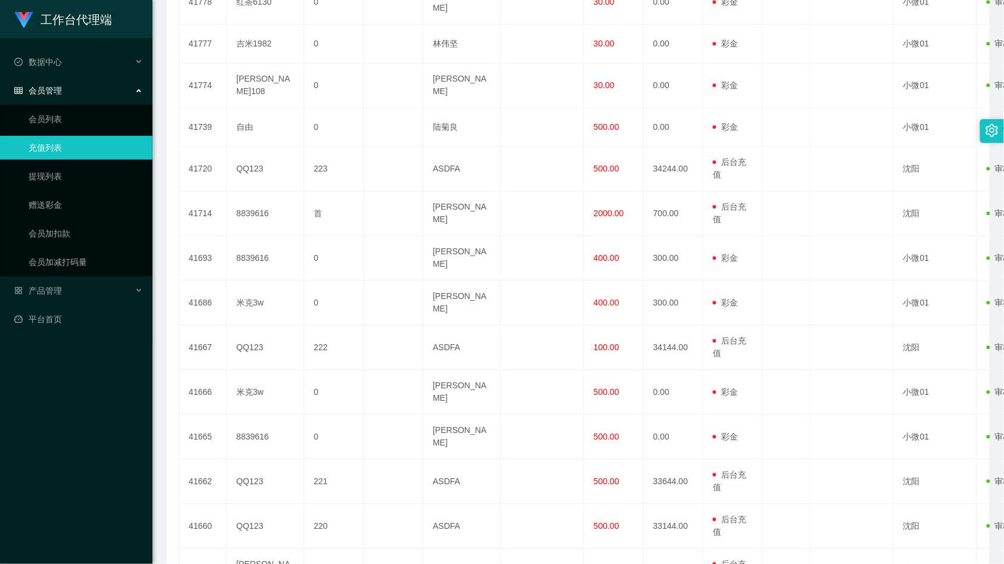
click at [720, 418] on li "100 条/页" at bounding box center [938, 469] width 58 height 19
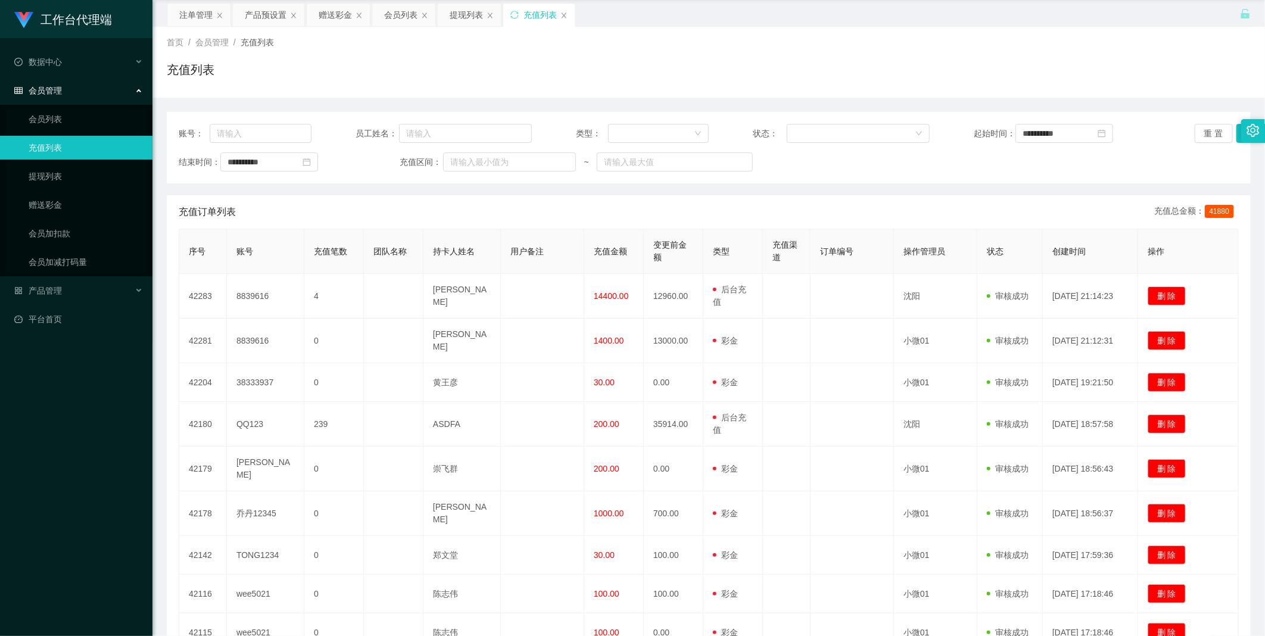
scroll to position [0, 0]
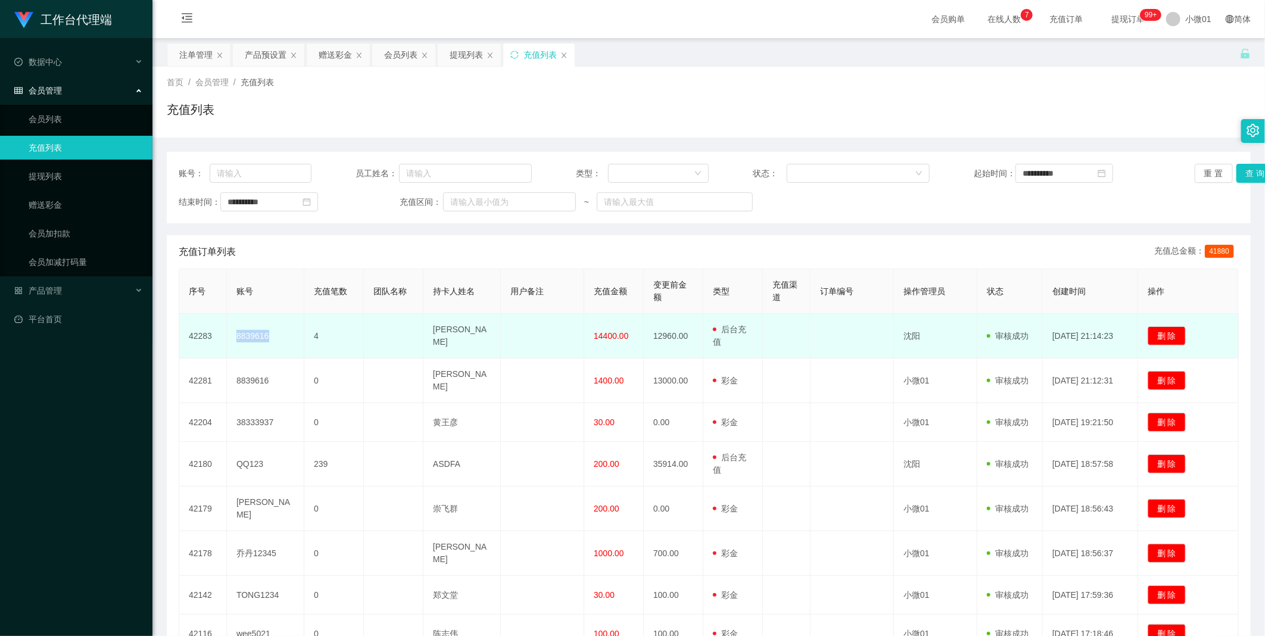
drag, startPoint x: 233, startPoint y: 334, endPoint x: 277, endPoint y: 336, distance: 44.1
click at [277, 336] on td "8839616" at bounding box center [265, 336] width 77 height 45
copy td "8839616"
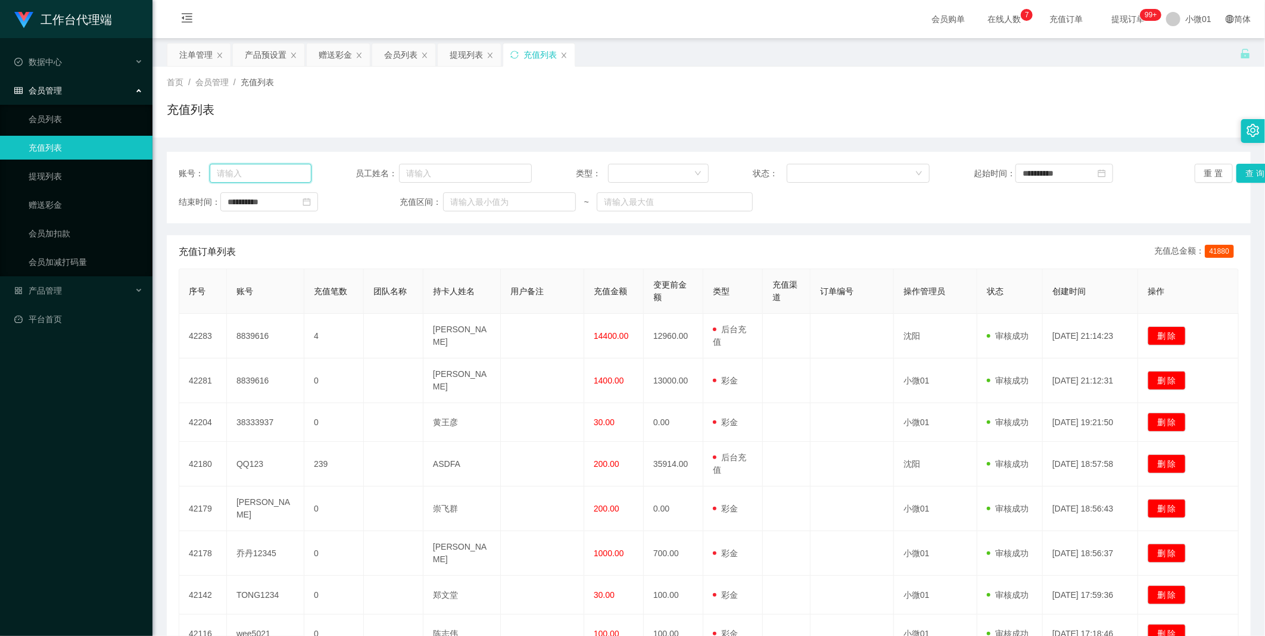
click at [272, 173] on input "text" at bounding box center [261, 173] width 102 height 19
paste input "8839616"
type input "8839616"
click at [720, 171] on button "查 询" at bounding box center [1255, 173] width 38 height 19
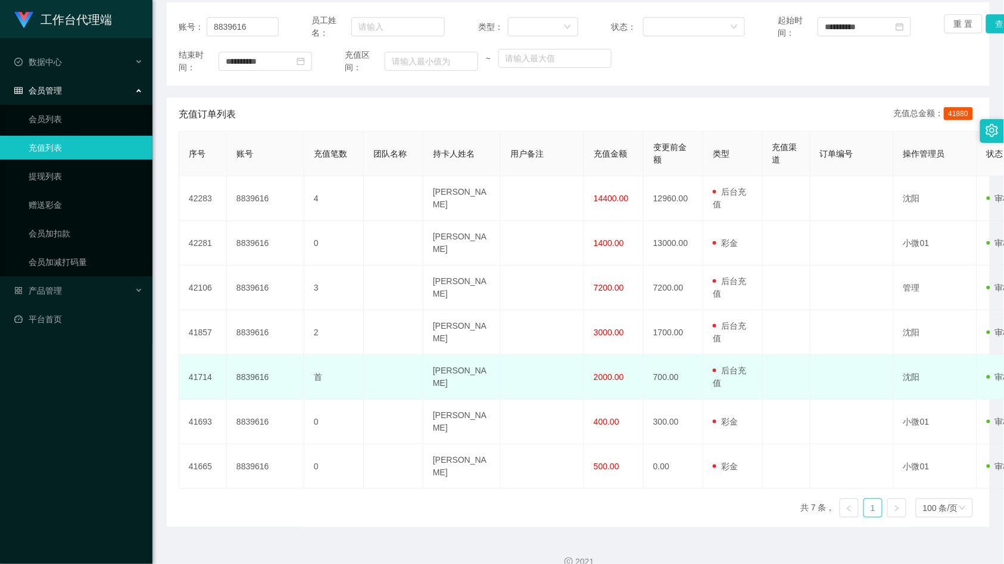
scroll to position [150, 0]
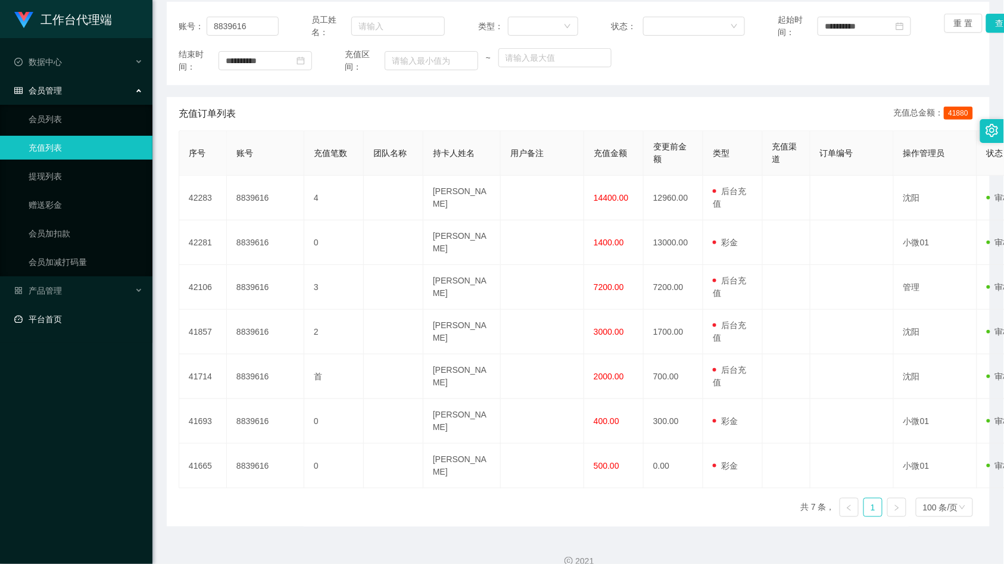
click at [35, 313] on link "平台首页" at bounding box center [78, 319] width 129 height 24
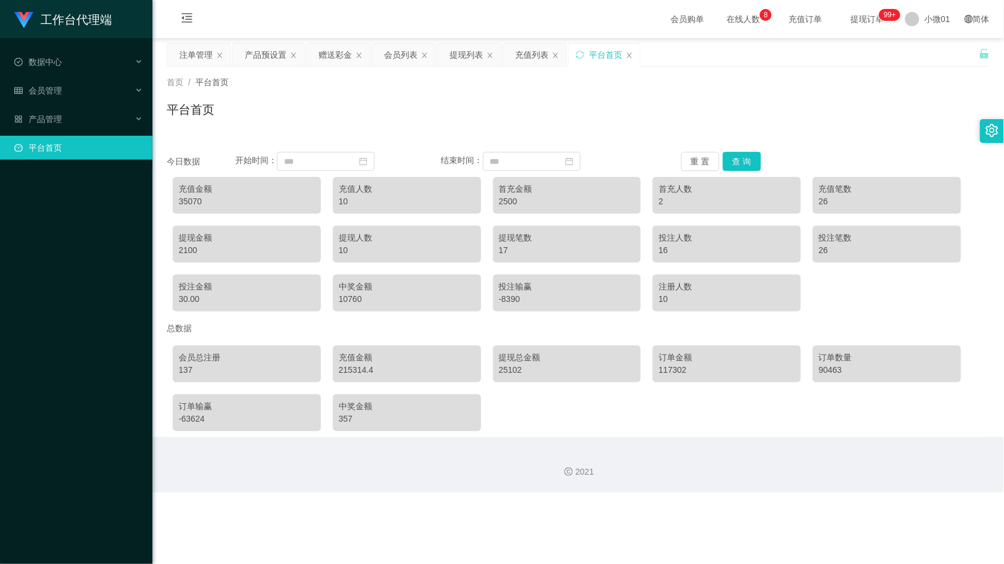
click at [370, 418] on div "2021" at bounding box center [577, 464] width 851 height 55
click at [304, 163] on input at bounding box center [326, 161] width 98 height 19
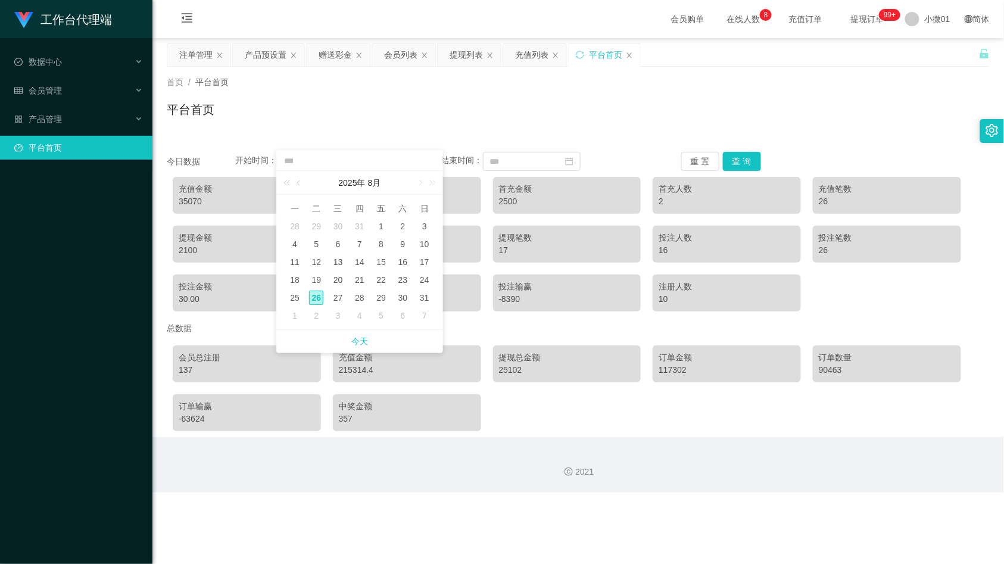
click at [312, 298] on div "26" at bounding box center [316, 298] width 14 height 14
type input "**********"
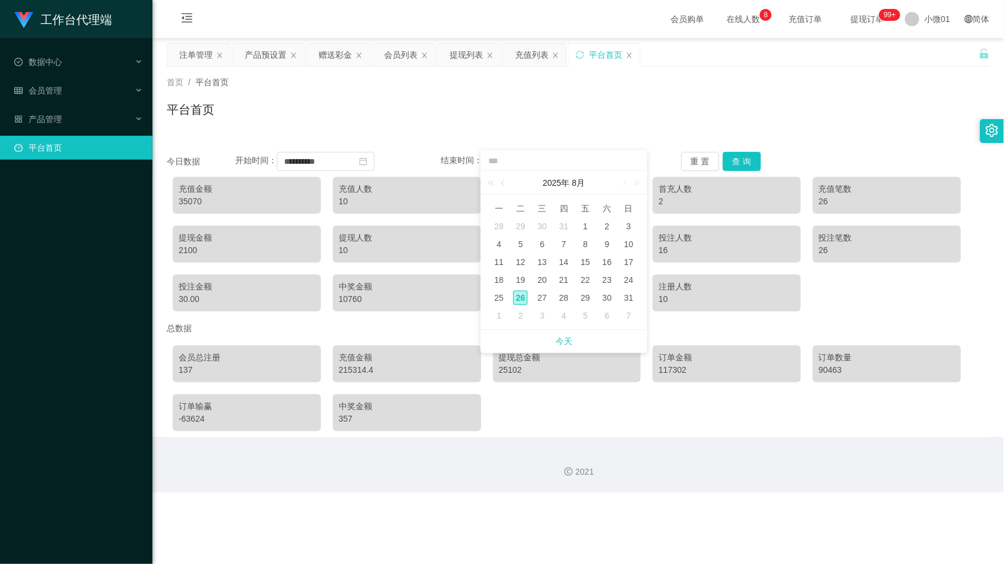
click at [542, 151] on div at bounding box center [564, 161] width 166 height 20
click at [539, 158] on input at bounding box center [564, 161] width 154 height 13
